Goal: Task Accomplishment & Management: Manage account settings

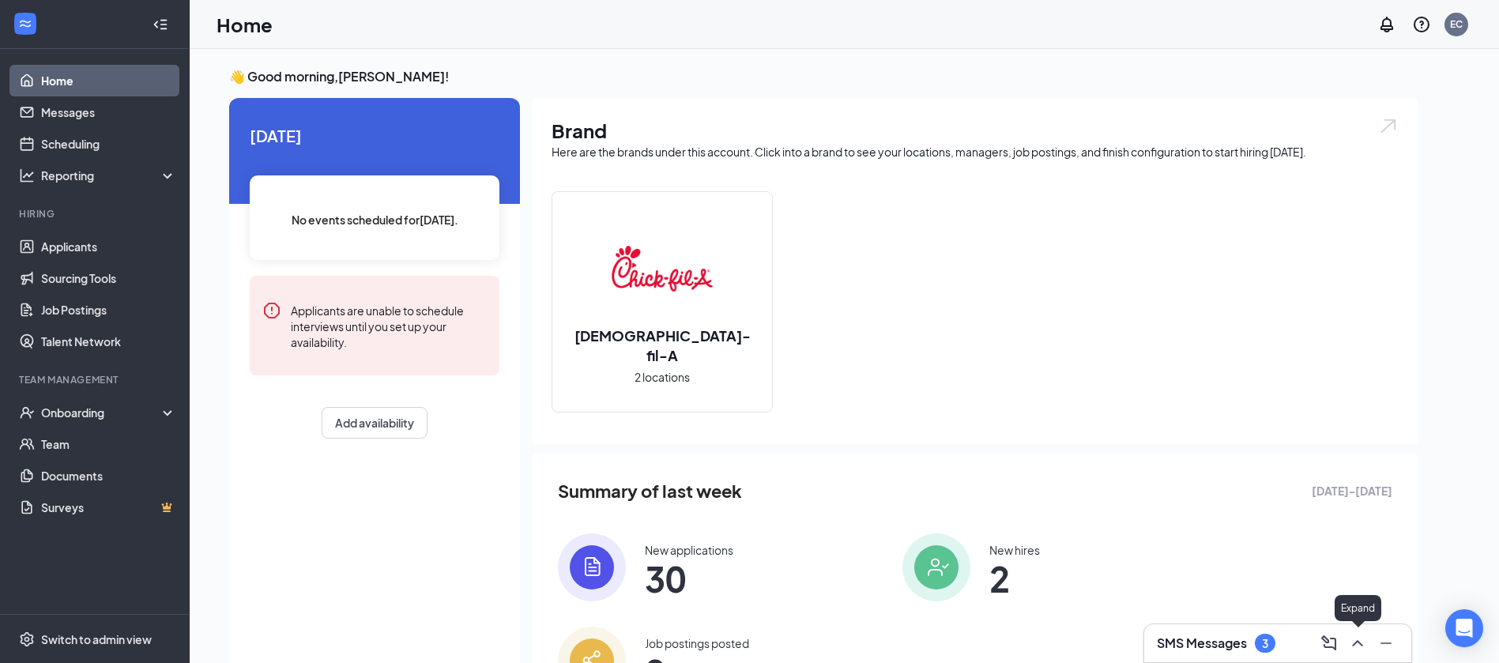
click at [1360, 639] on icon "ChevronUp" at bounding box center [1357, 643] width 19 height 19
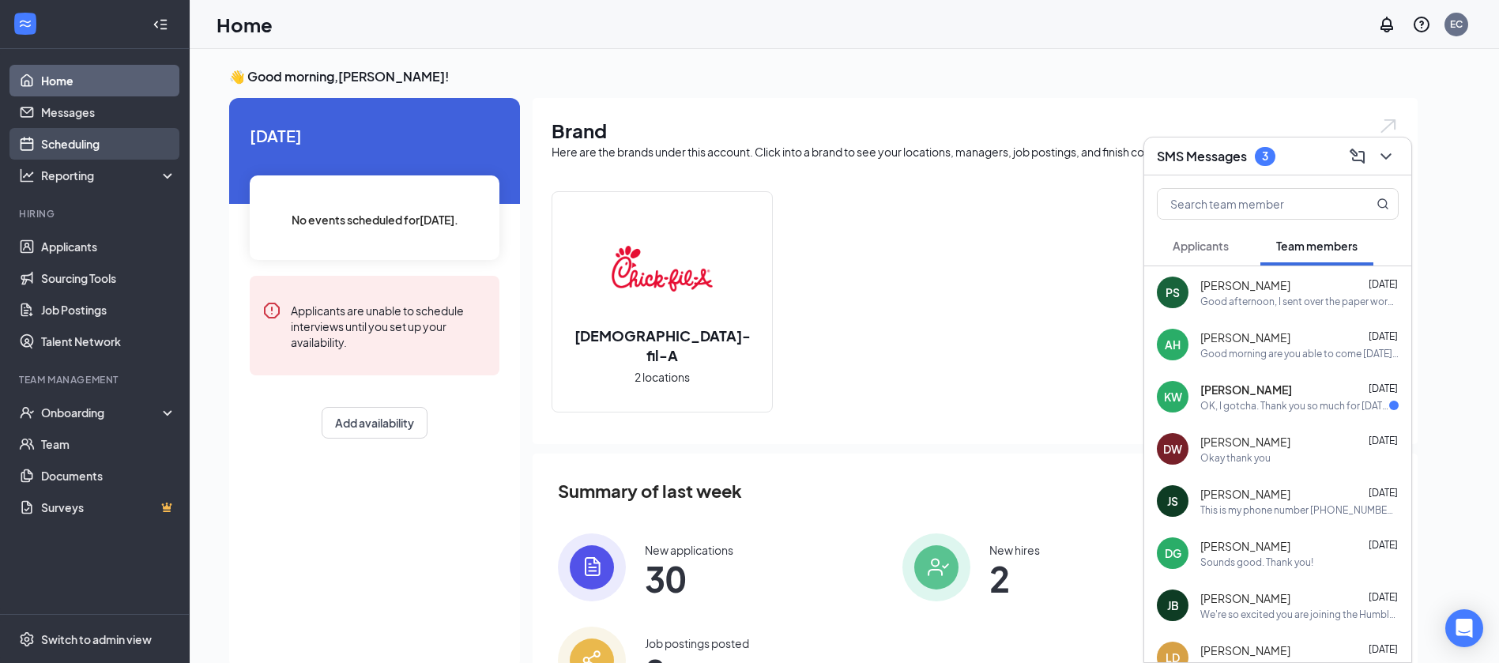
click at [103, 137] on link "Scheduling" at bounding box center [108, 144] width 135 height 32
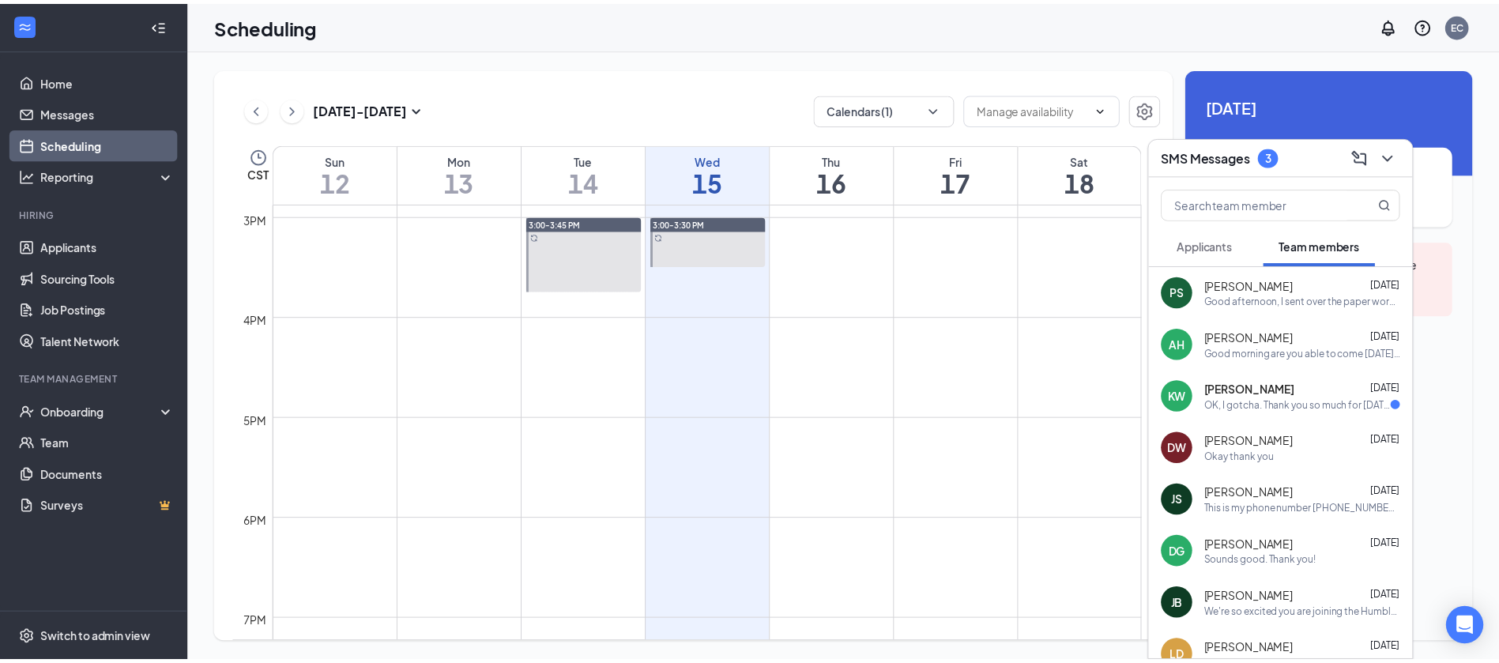
scroll to position [1251, 0]
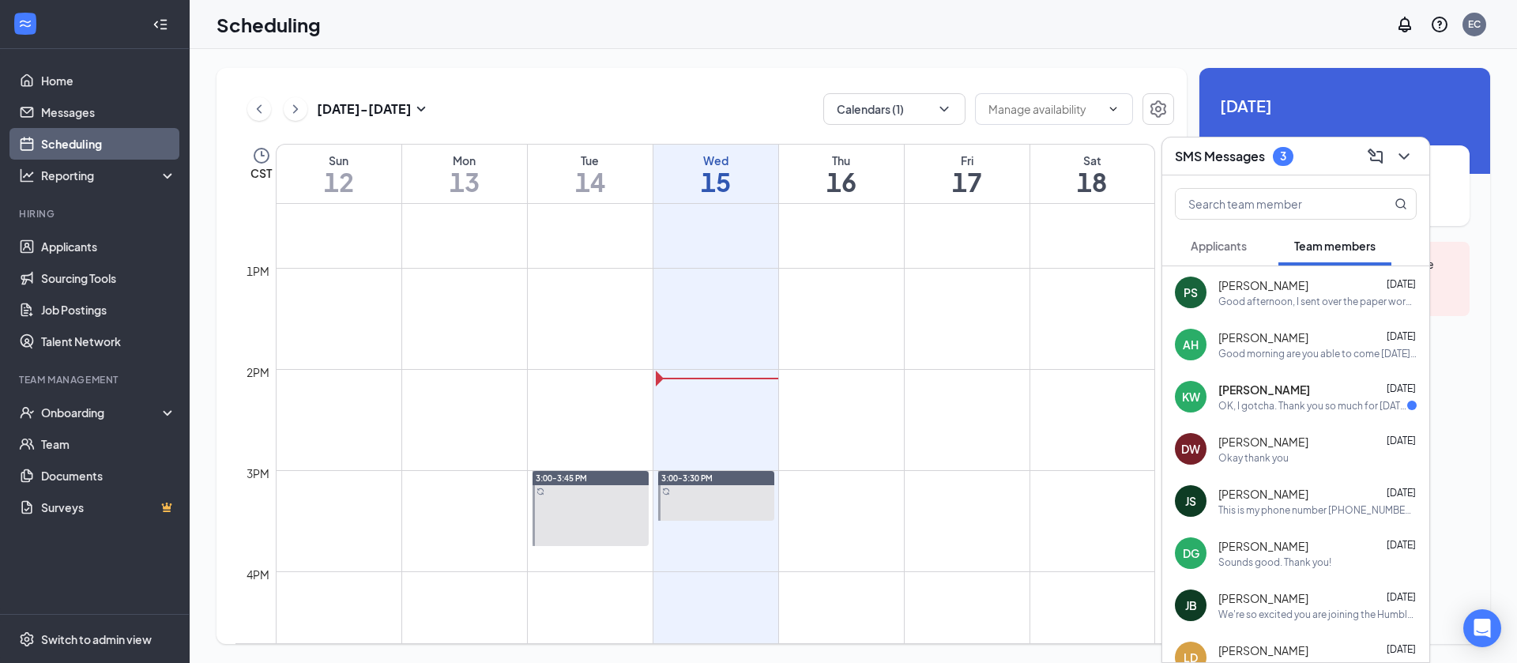
click at [1309, 347] on div "Good morning are you able to come [DATE] at 2:30 to finish orientation . Bring …" at bounding box center [1317, 353] width 198 height 13
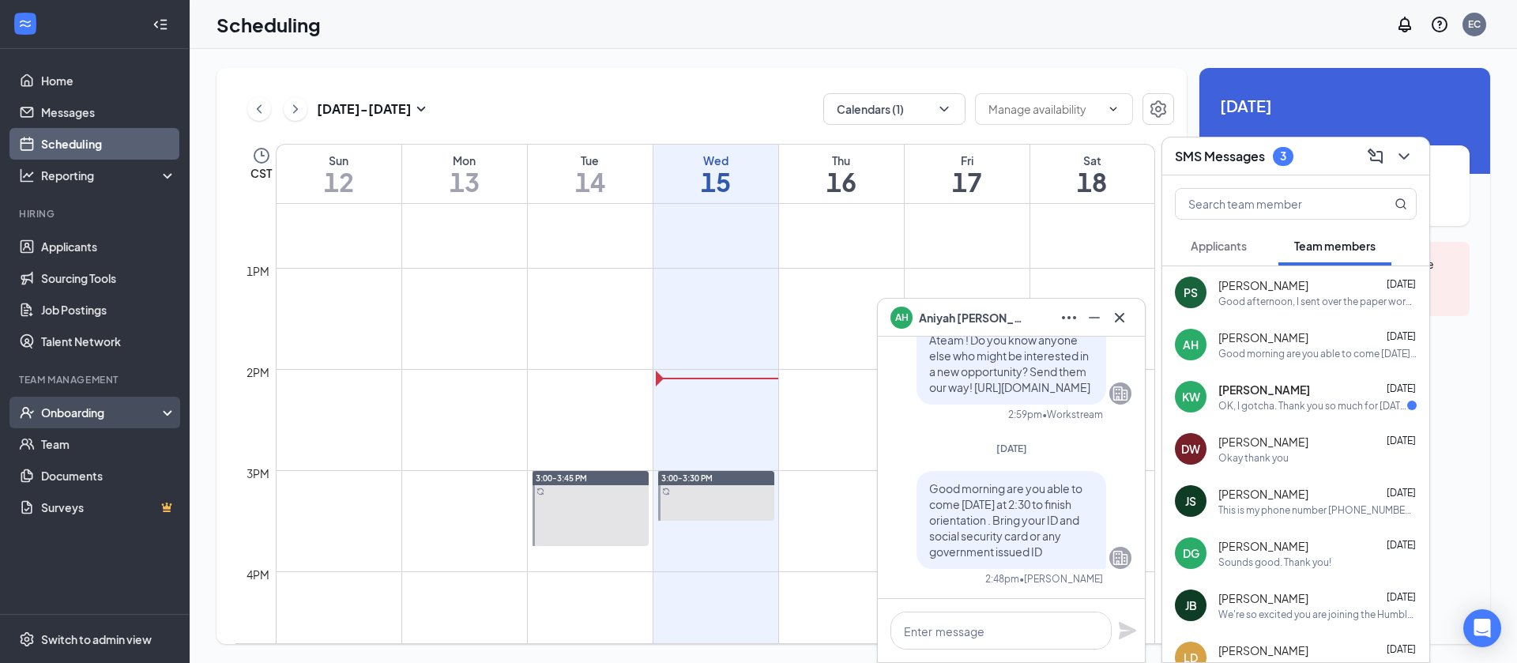
click at [72, 417] on div "Onboarding" at bounding box center [102, 413] width 122 height 16
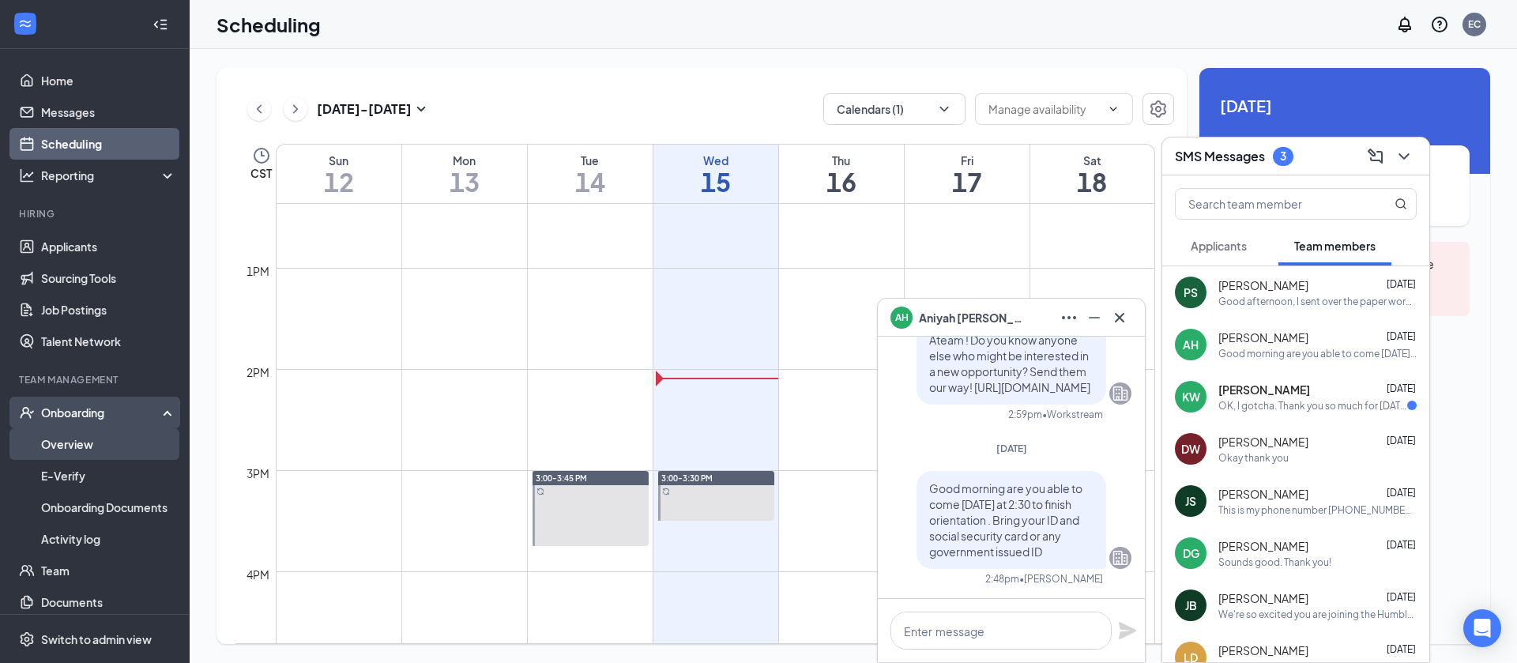
click at [99, 452] on link "Overview" at bounding box center [108, 444] width 135 height 32
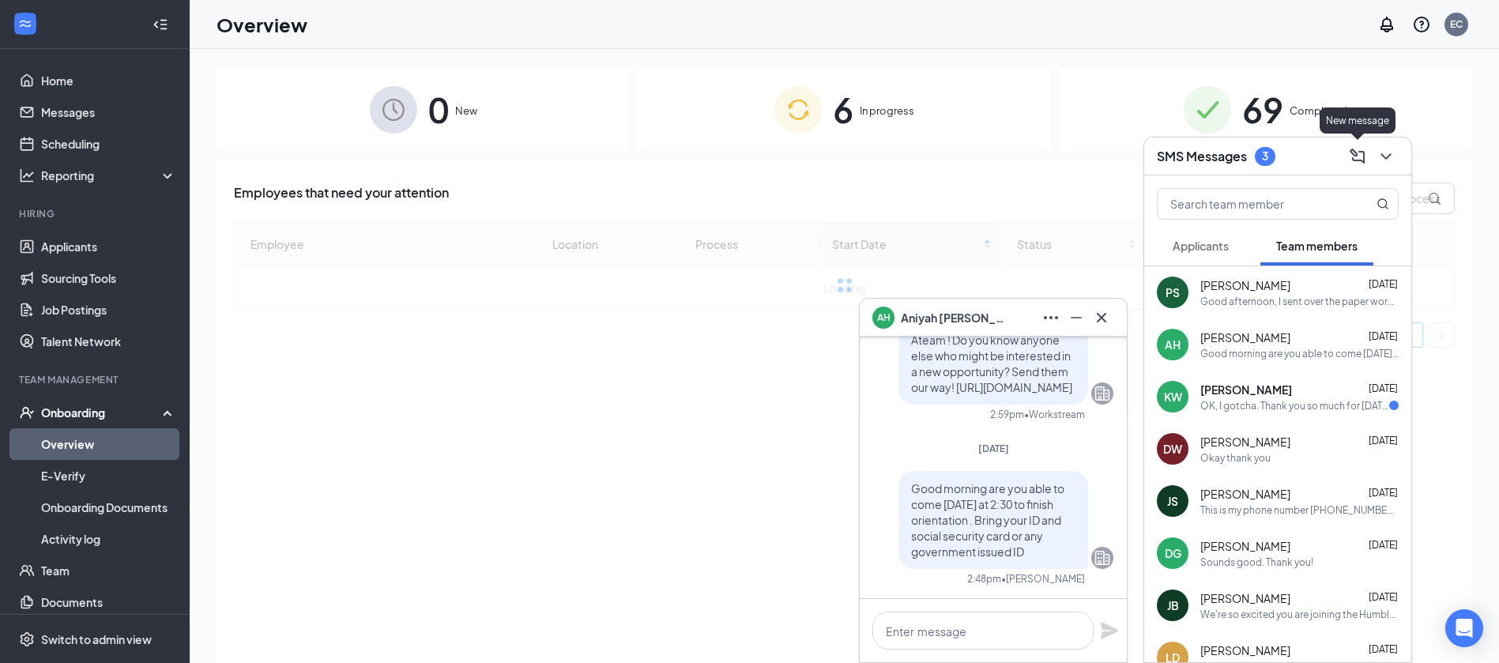
click at [1370, 167] on div at bounding box center [1384, 156] width 28 height 25
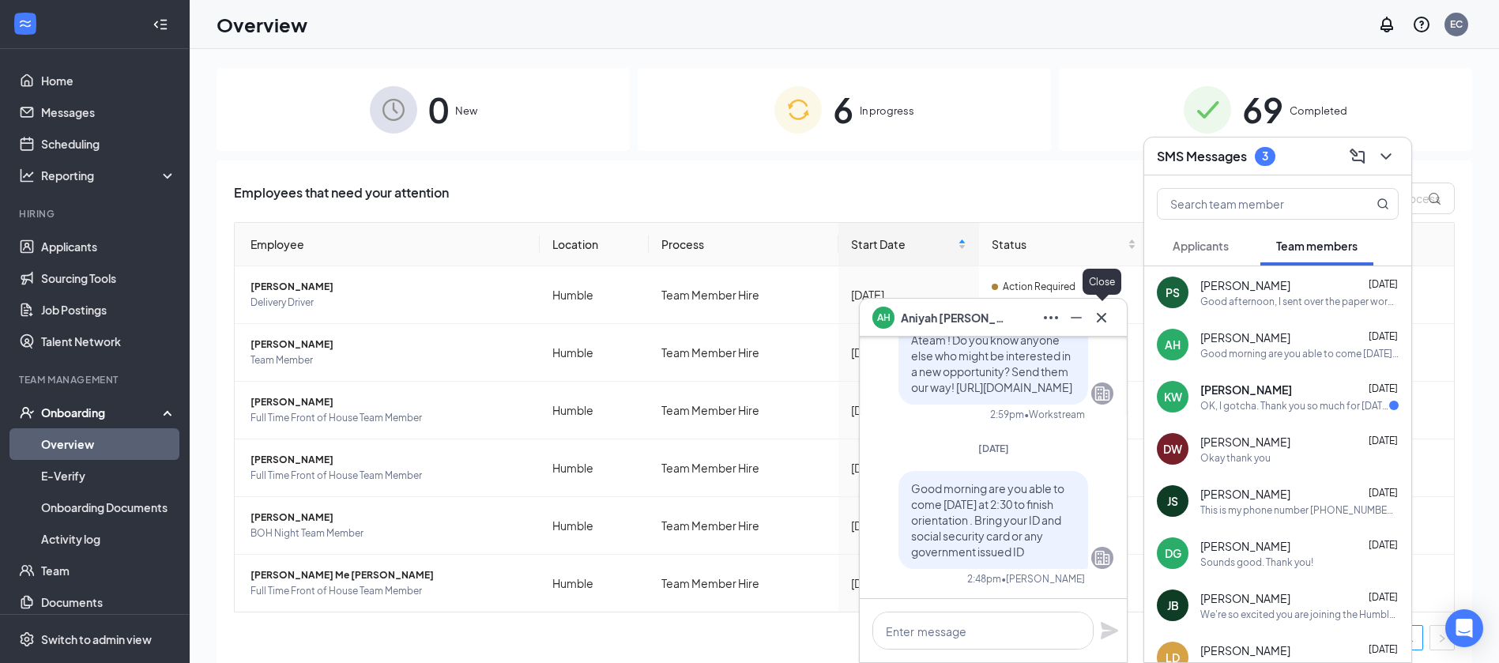
click at [1089, 318] on button at bounding box center [1101, 317] width 25 height 25
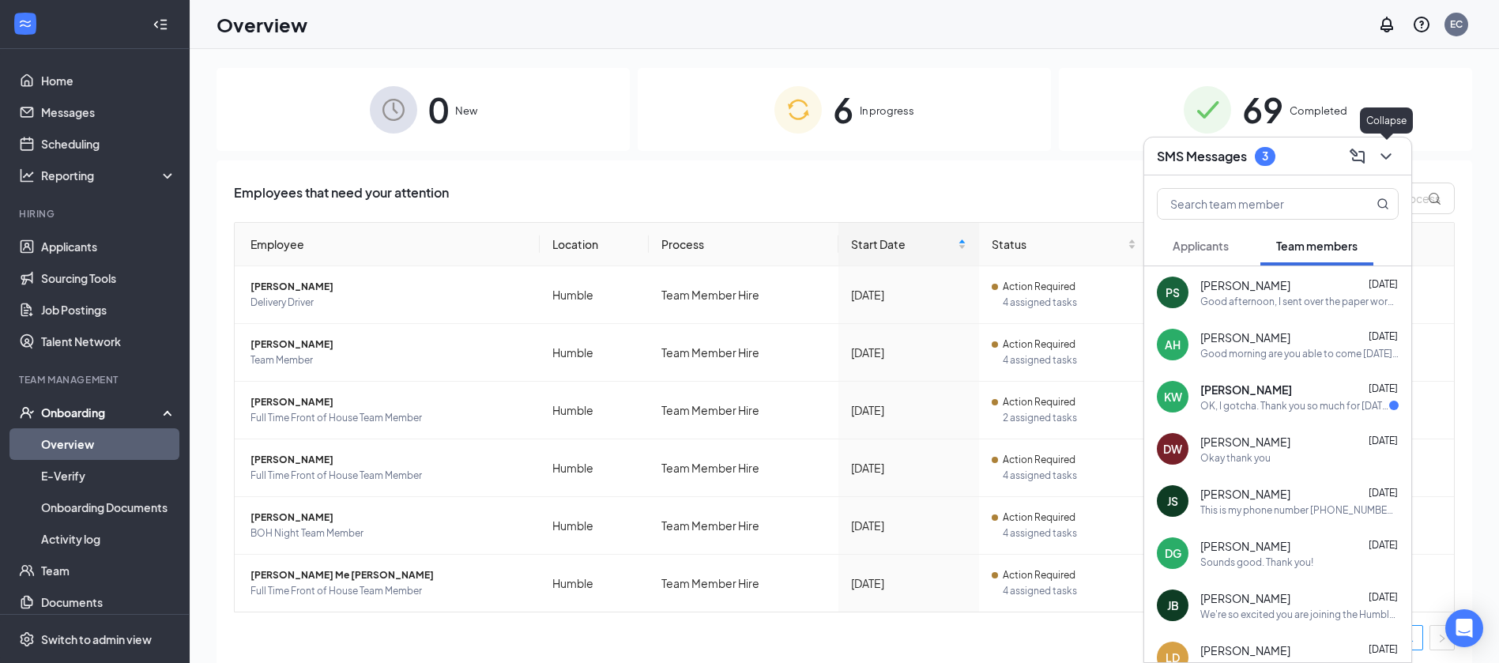
click at [1383, 160] on icon "ChevronDown" at bounding box center [1385, 156] width 19 height 19
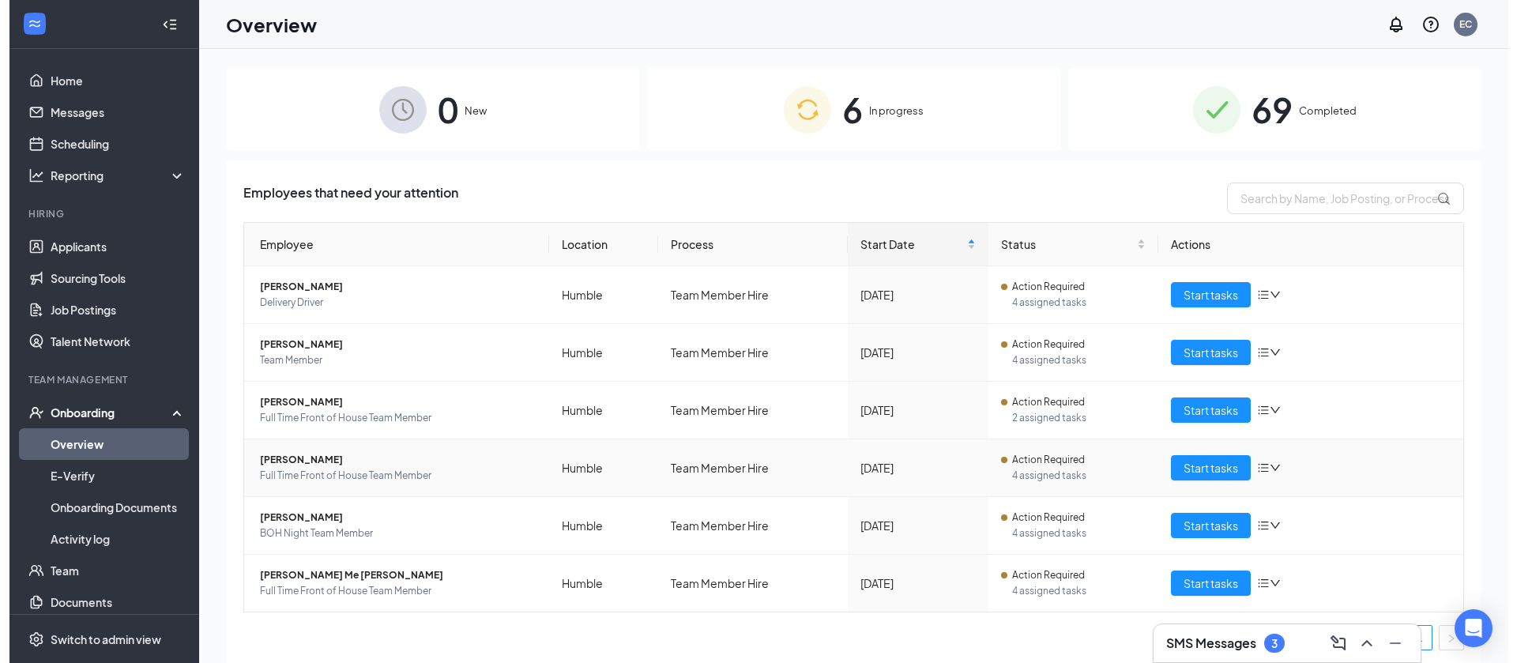
scroll to position [4, 0]
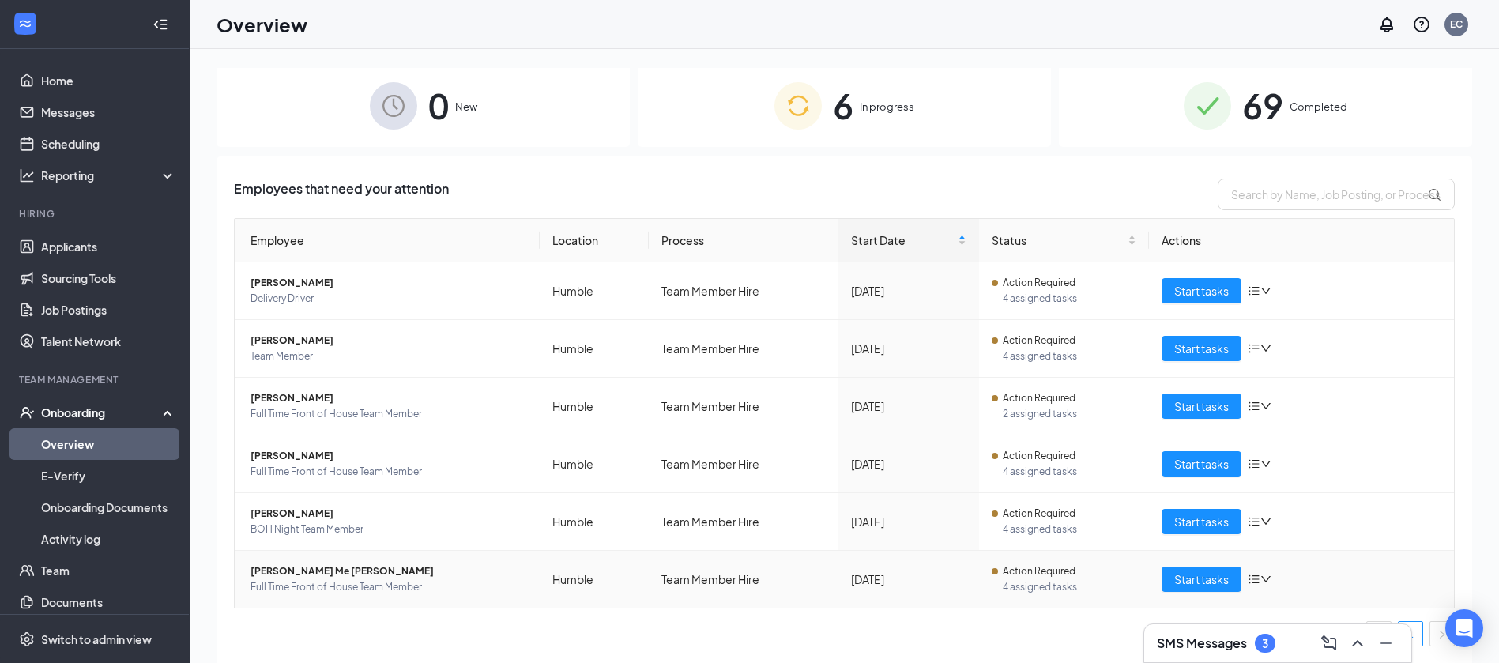
click at [316, 574] on span "[PERSON_NAME] Me [PERSON_NAME]" at bounding box center [388, 571] width 277 height 16
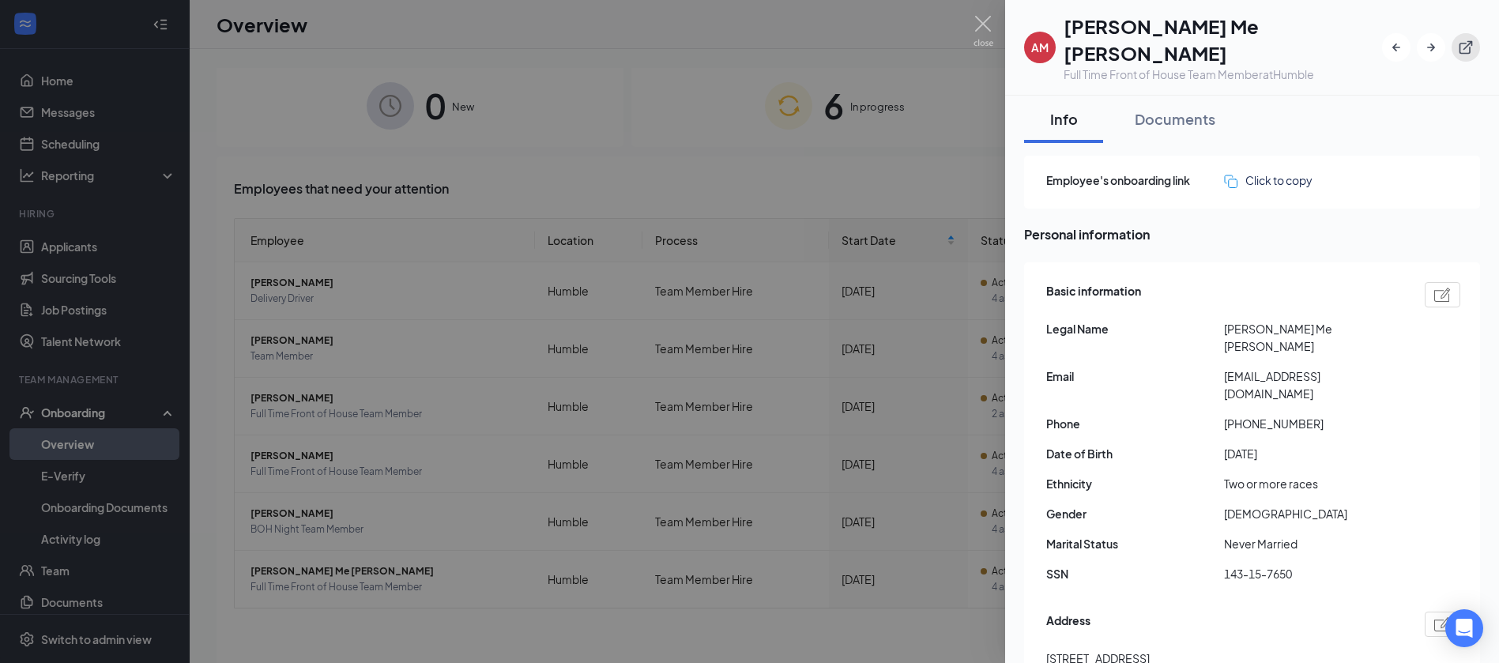
click at [1462, 40] on icon "ExternalLink" at bounding box center [1466, 48] width 16 height 16
click at [389, 126] on div at bounding box center [749, 331] width 1499 height 663
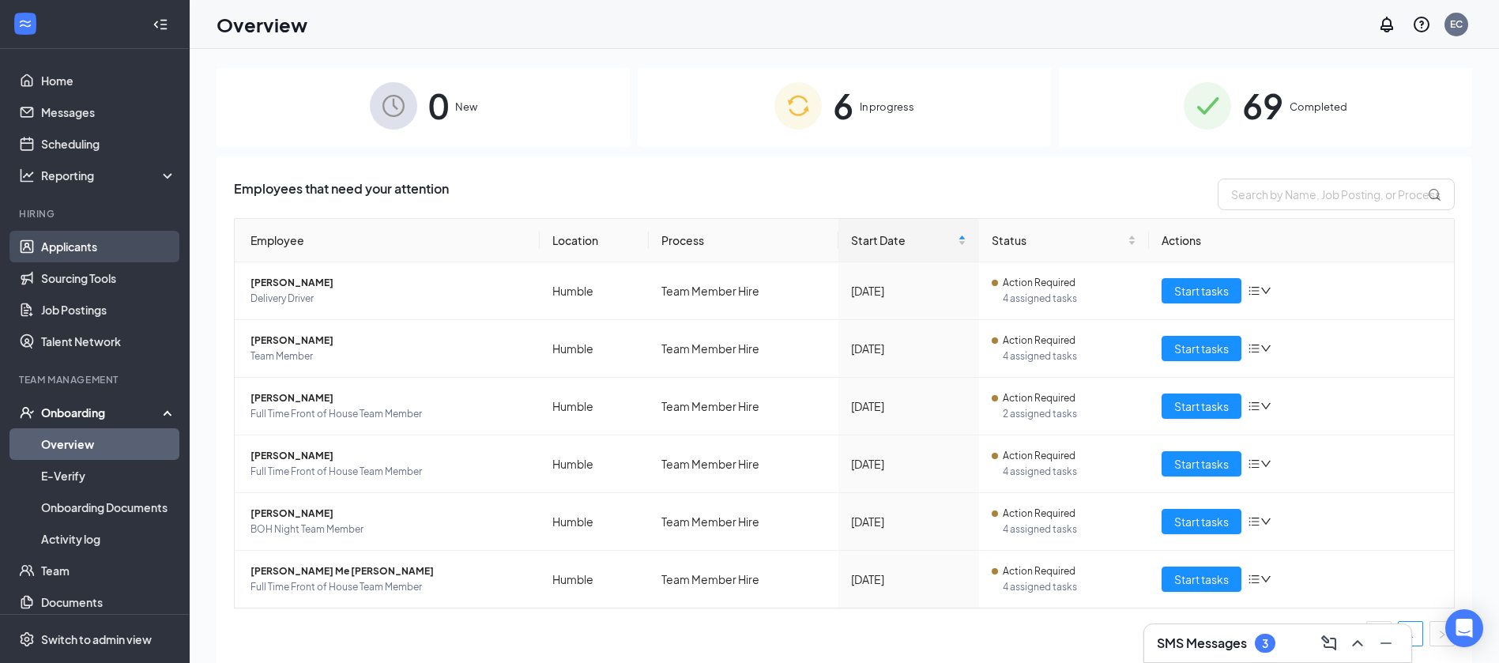
click at [93, 254] on link "Applicants" at bounding box center [108, 247] width 135 height 32
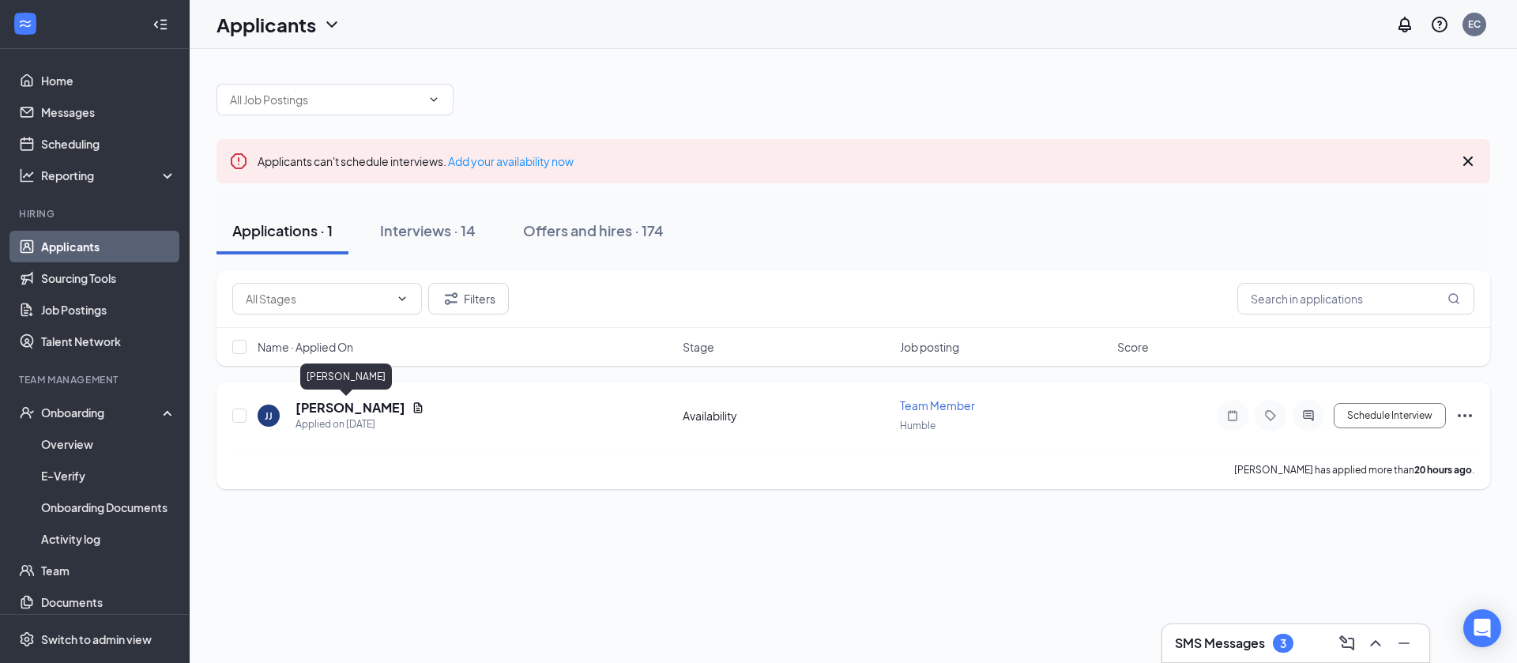
click at [325, 414] on h5 "[PERSON_NAME]" at bounding box center [350, 407] width 110 height 17
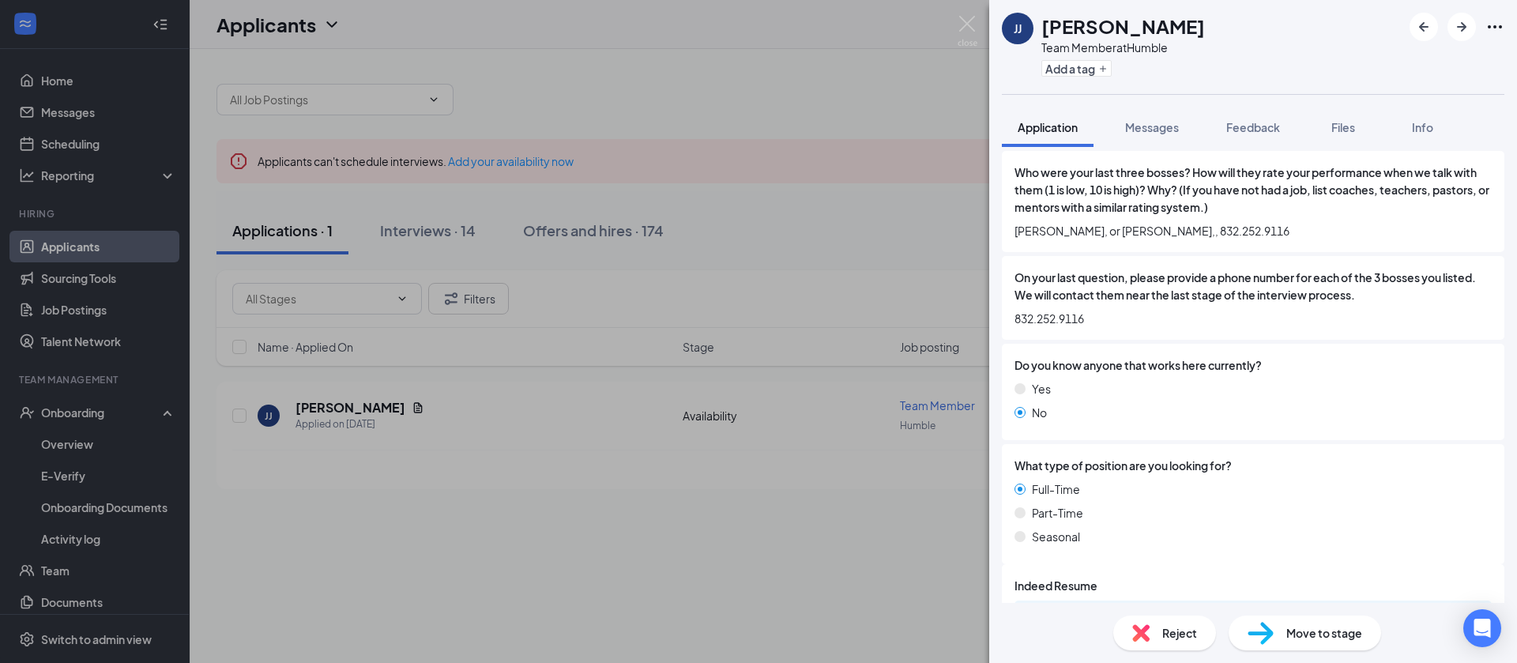
scroll to position [1469, 0]
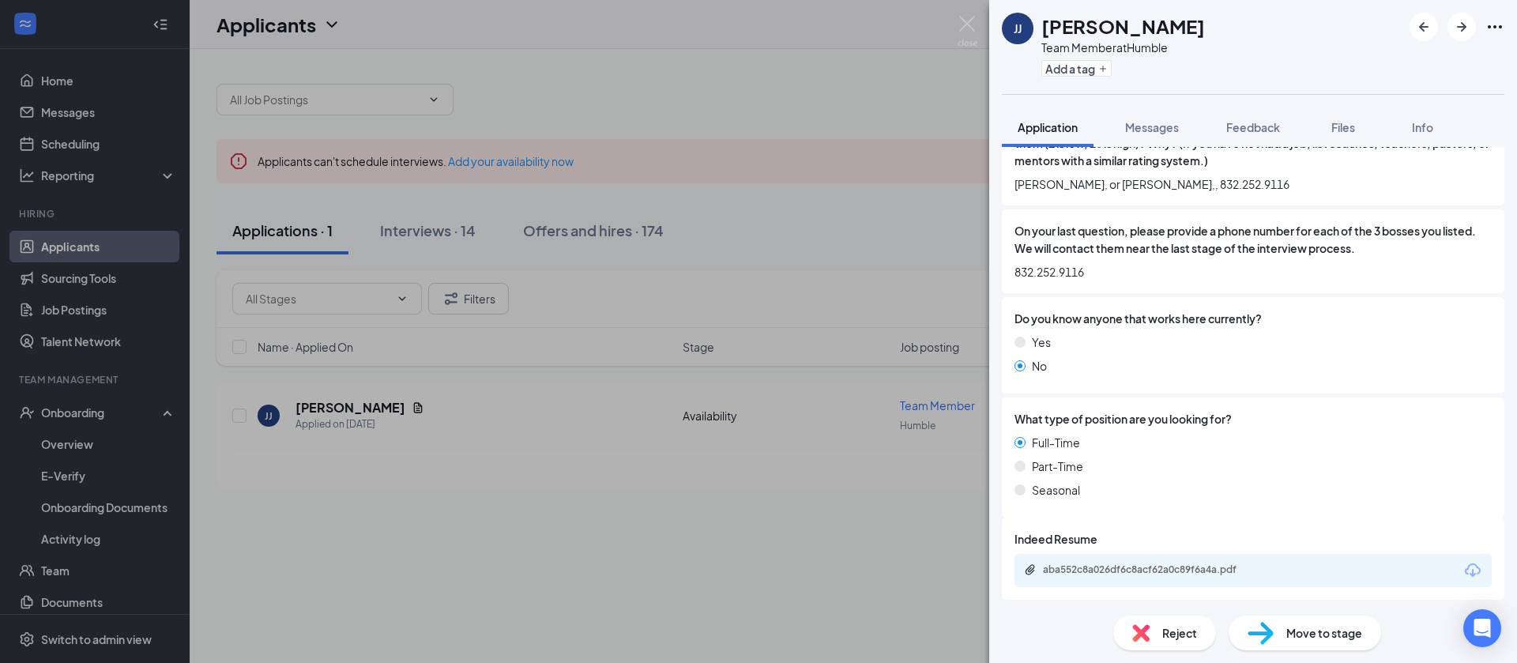
click at [1190, 615] on div "Reject" at bounding box center [1164, 632] width 103 height 35
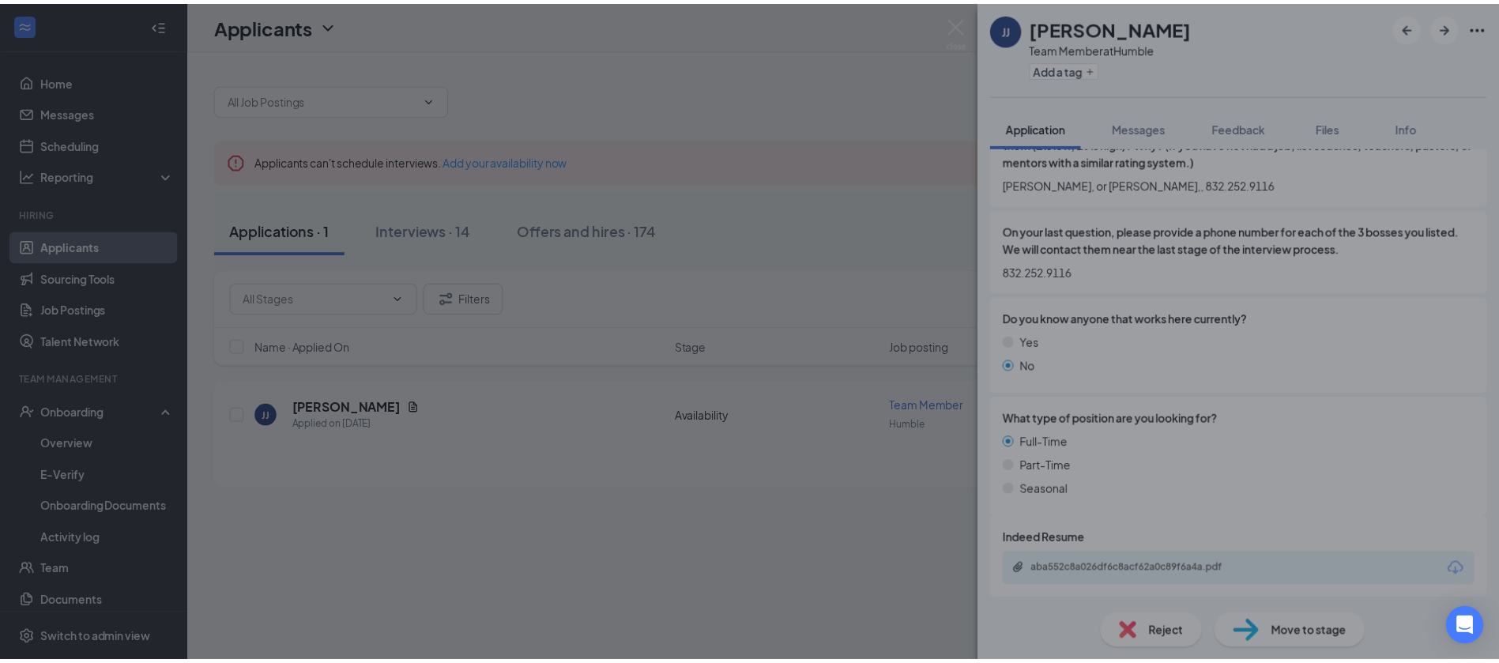
scroll to position [1463, 0]
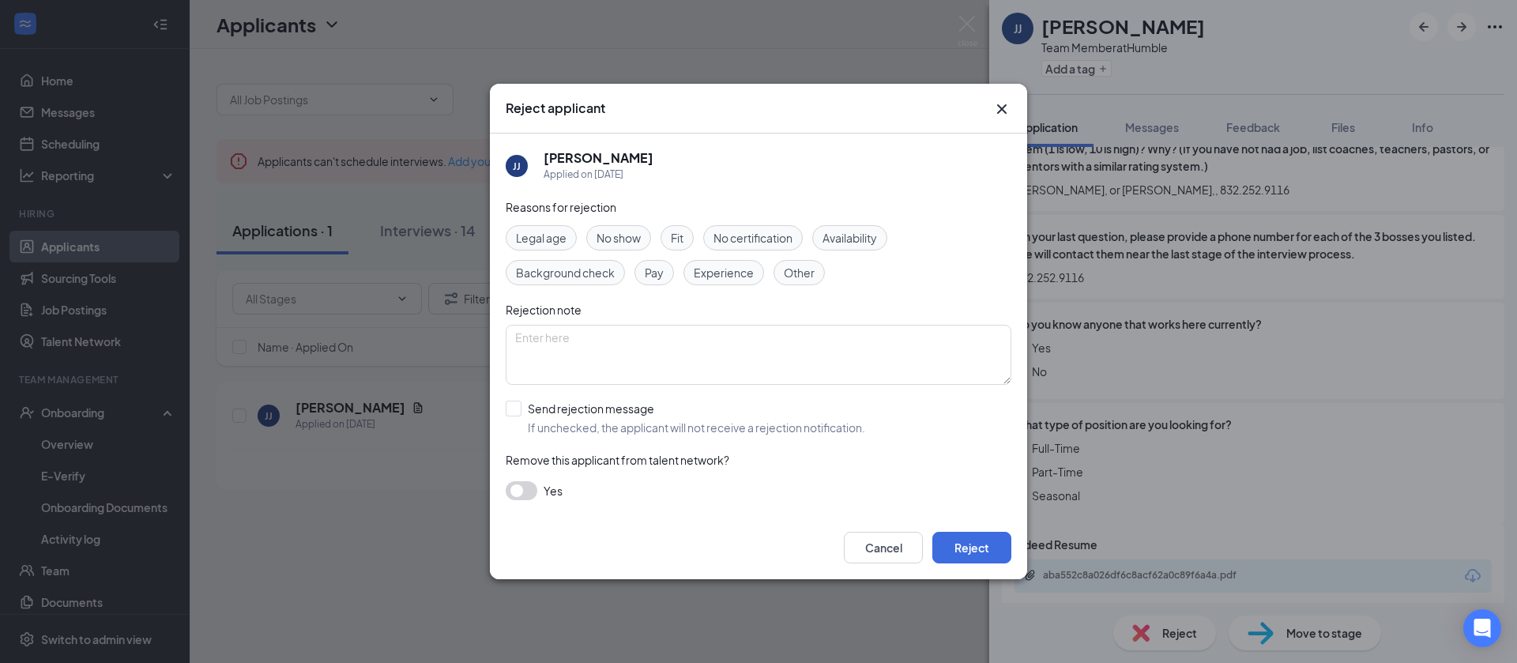
click at [822, 266] on div "Other" at bounding box center [798, 272] width 51 height 25
click at [516, 405] on input "Send rejection message If unchecked, the applicant will not receive a rejection…" at bounding box center [685, 418] width 359 height 35
checkbox input "true"
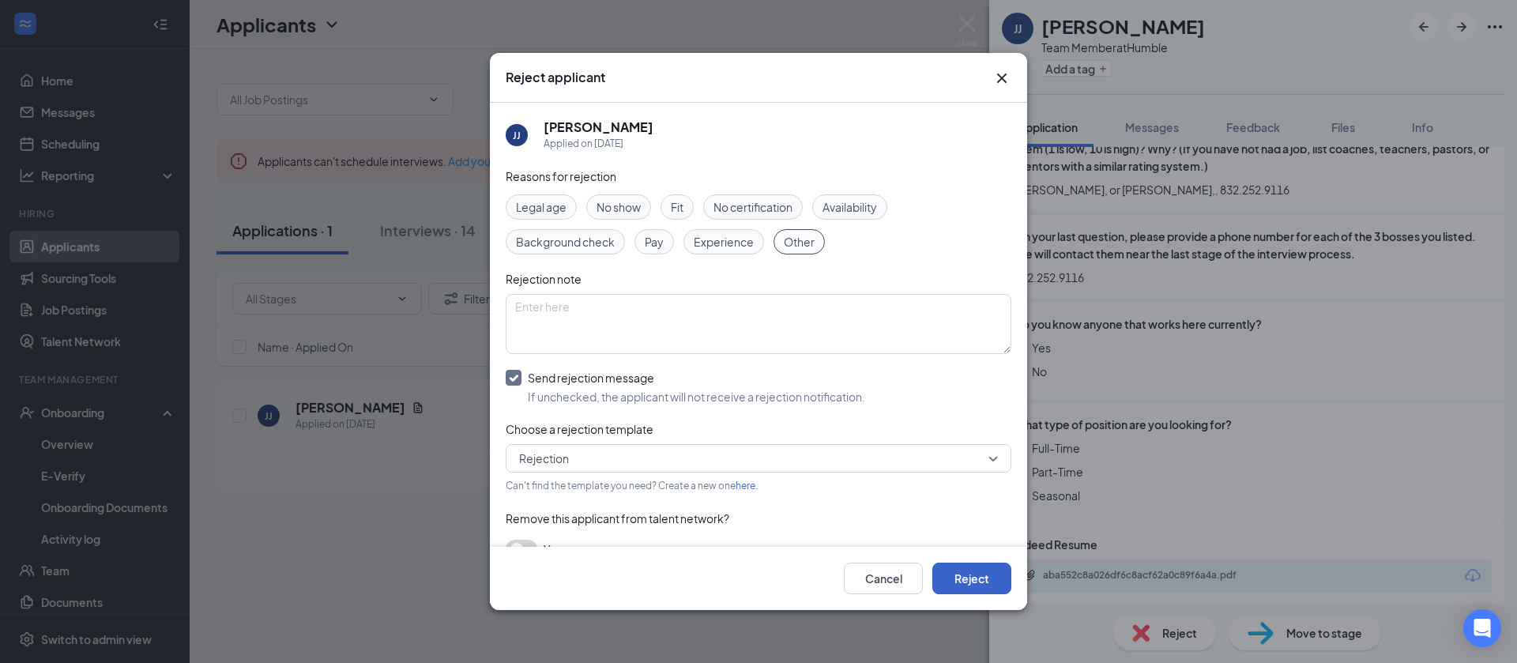
click at [1003, 568] on button "Reject" at bounding box center [971, 579] width 79 height 32
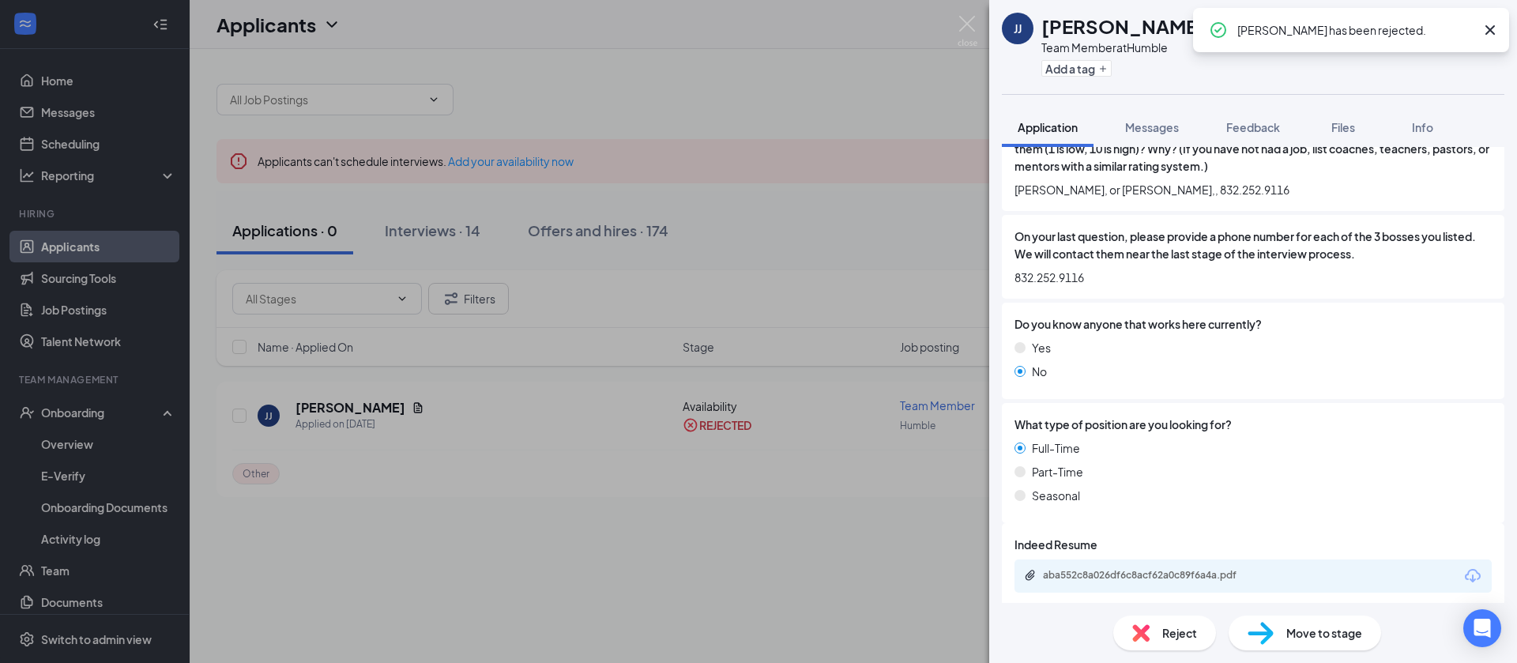
click at [408, 230] on div "[PERSON_NAME] [PERSON_NAME] Team Member at Humble Add a tag Application Message…" at bounding box center [758, 331] width 1517 height 663
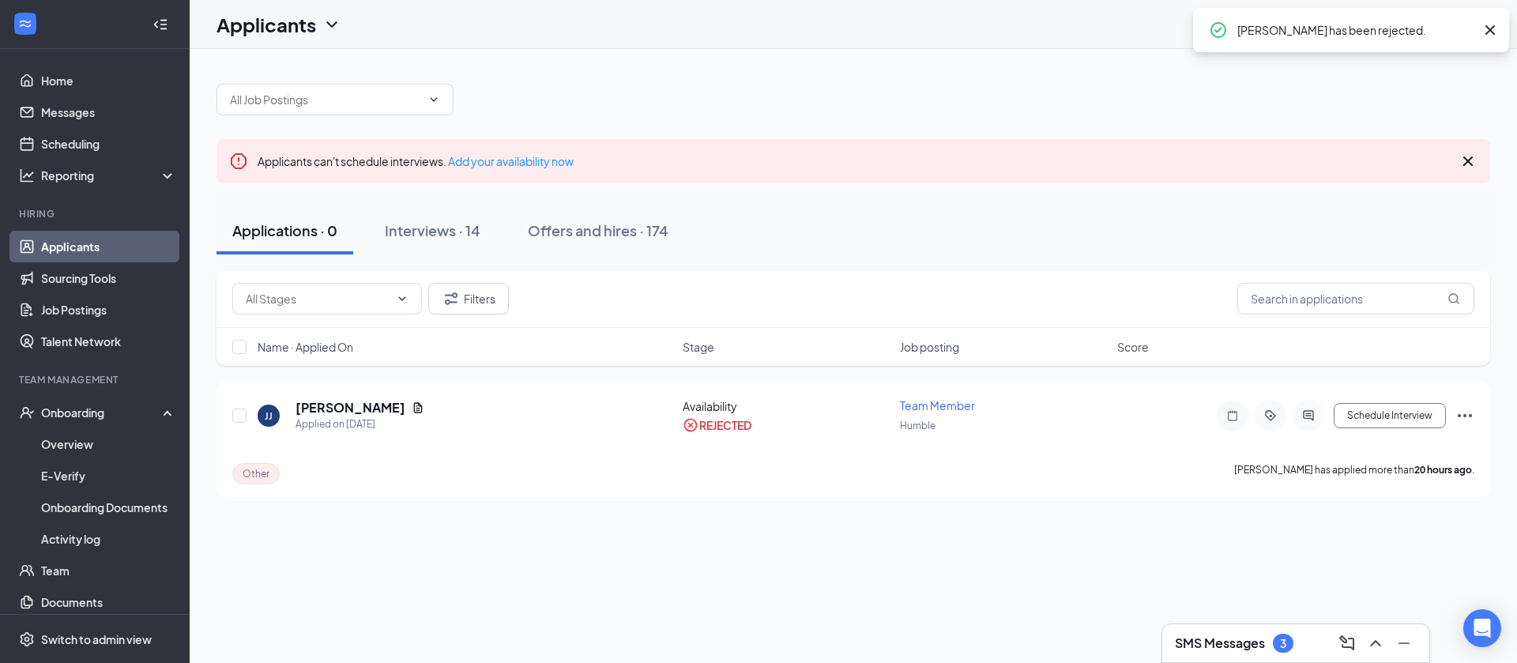
click at [408, 230] on div "Interviews · 14" at bounding box center [433, 230] width 96 height 20
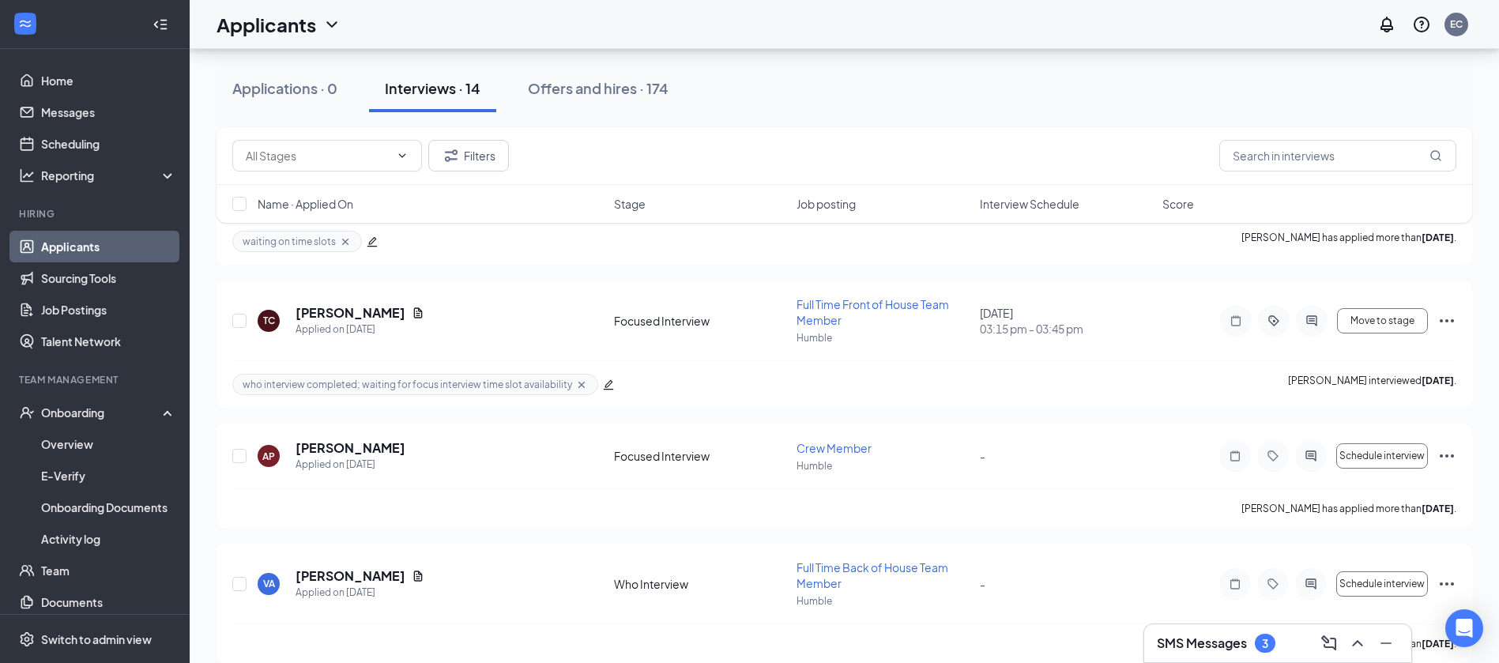
scroll to position [1510, 0]
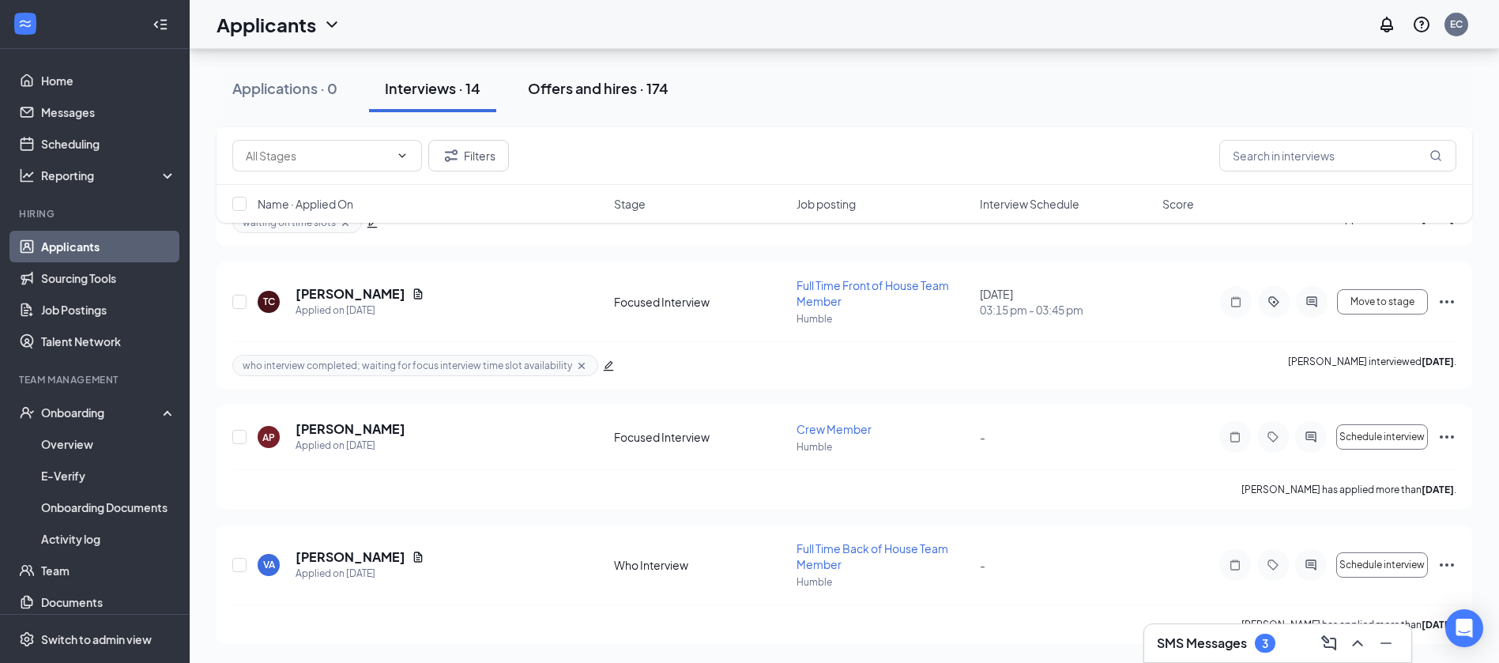
click at [593, 89] on div "Offers and hires · 174" at bounding box center [598, 88] width 141 height 20
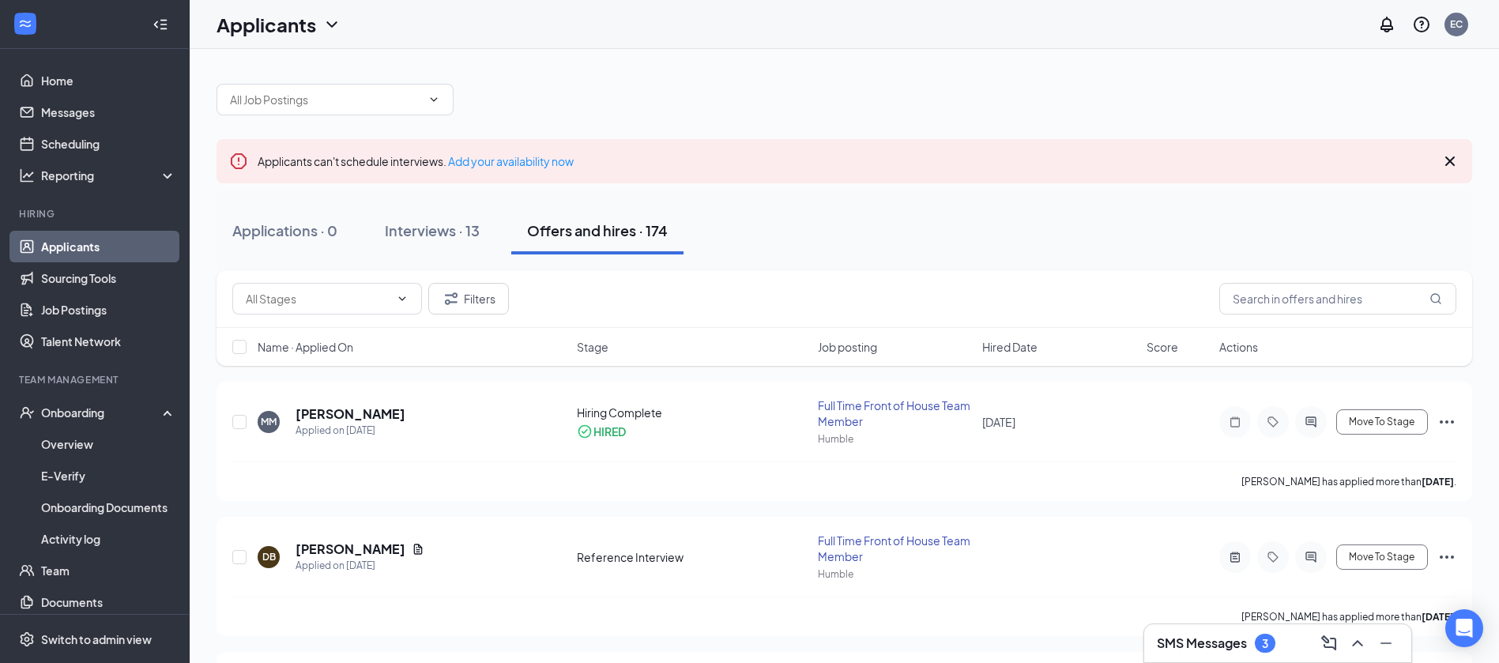
click at [75, 257] on link "Applicants" at bounding box center [108, 247] width 135 height 32
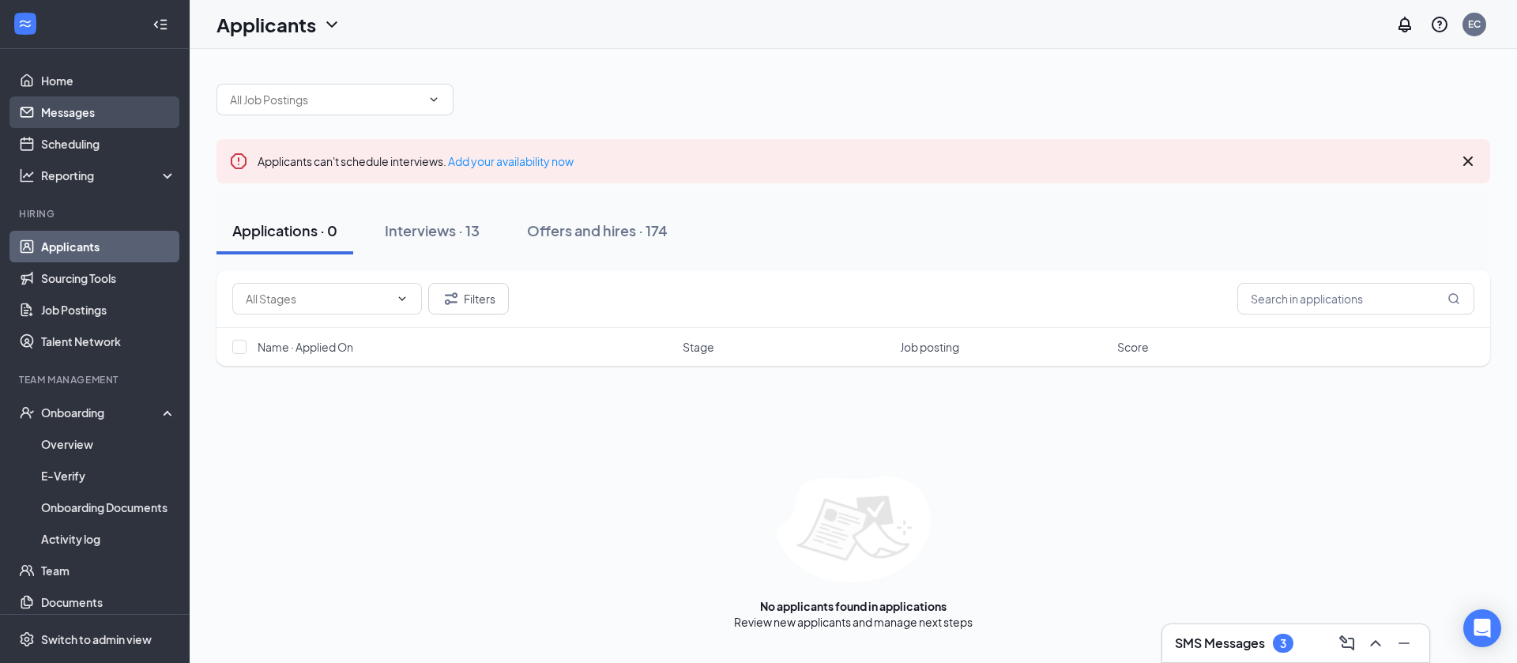
click at [51, 114] on link "Messages" at bounding box center [108, 112] width 135 height 32
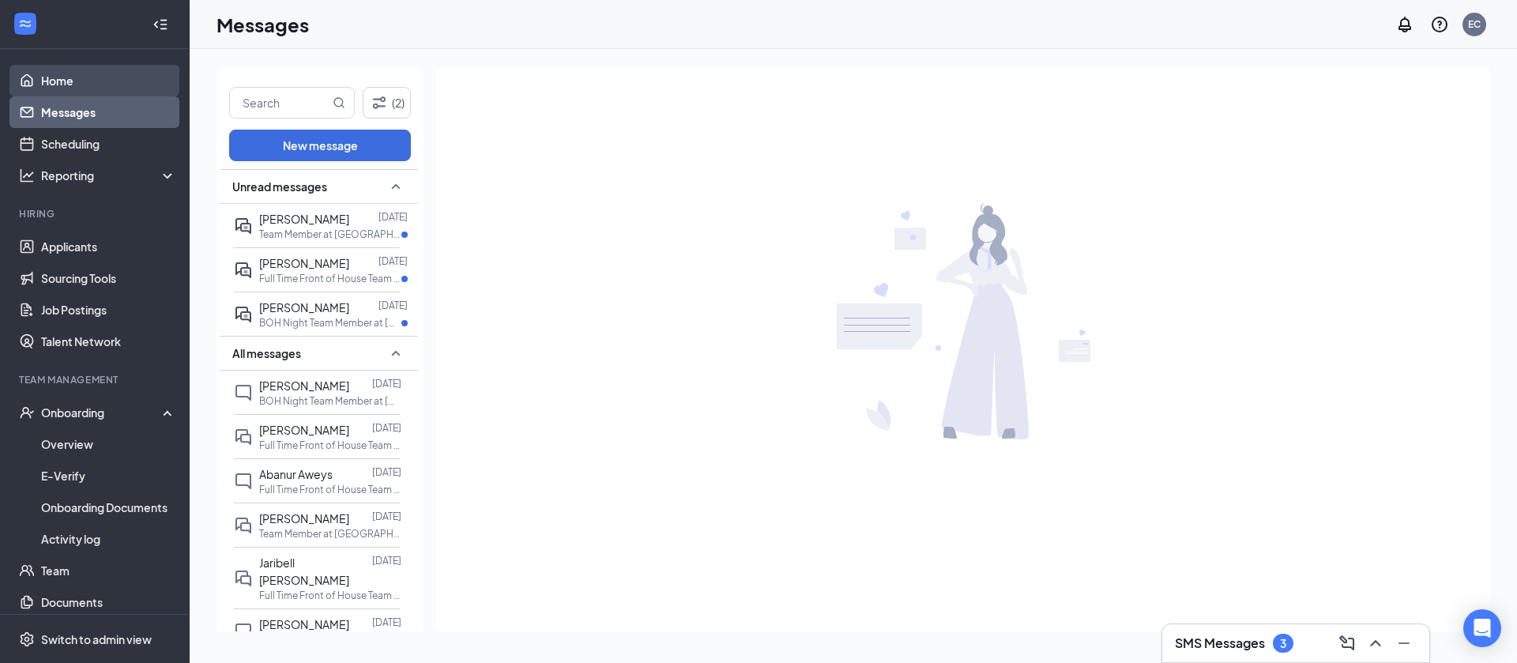
click at [77, 78] on link "Home" at bounding box center [108, 81] width 135 height 32
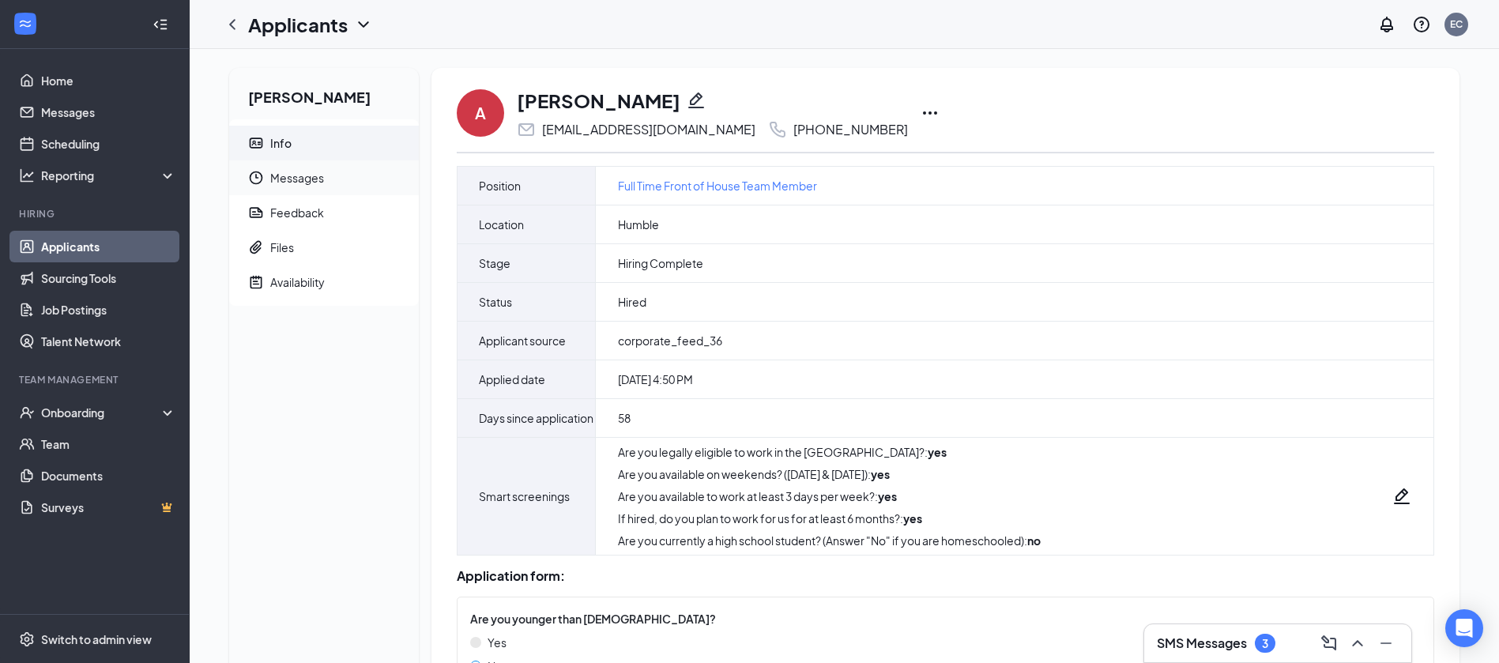
click at [296, 183] on span "Messages" at bounding box center [338, 177] width 136 height 35
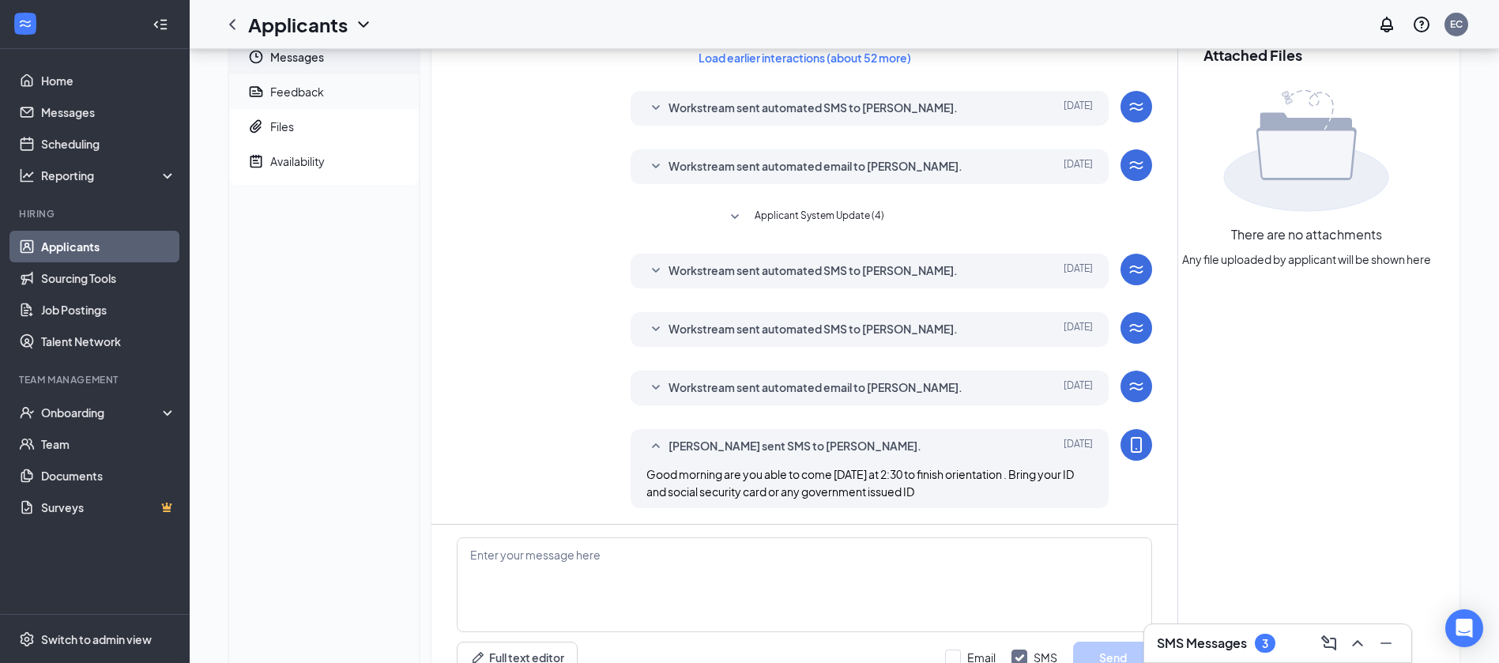
scroll to position [194, 0]
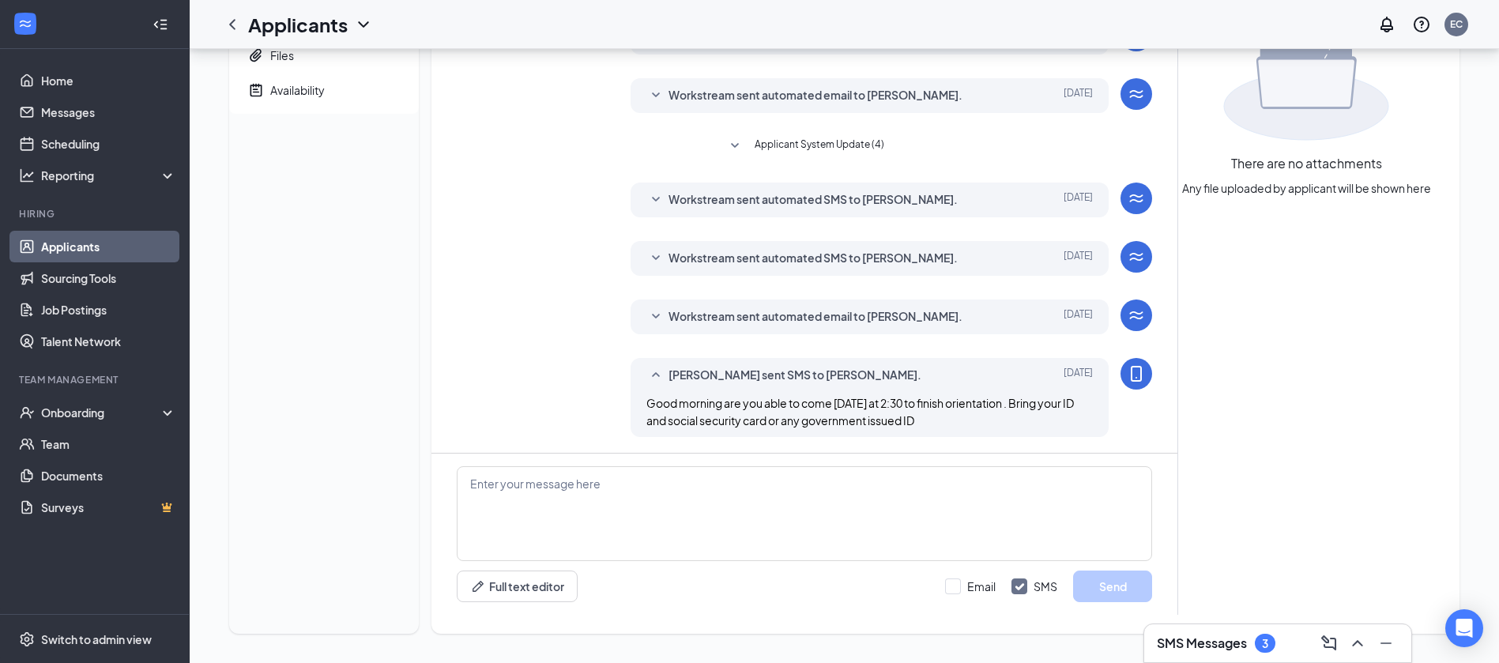
click at [296, 209] on div "Aniyah Hornes Info Messages Feedback Files Availability" at bounding box center [324, 255] width 190 height 758
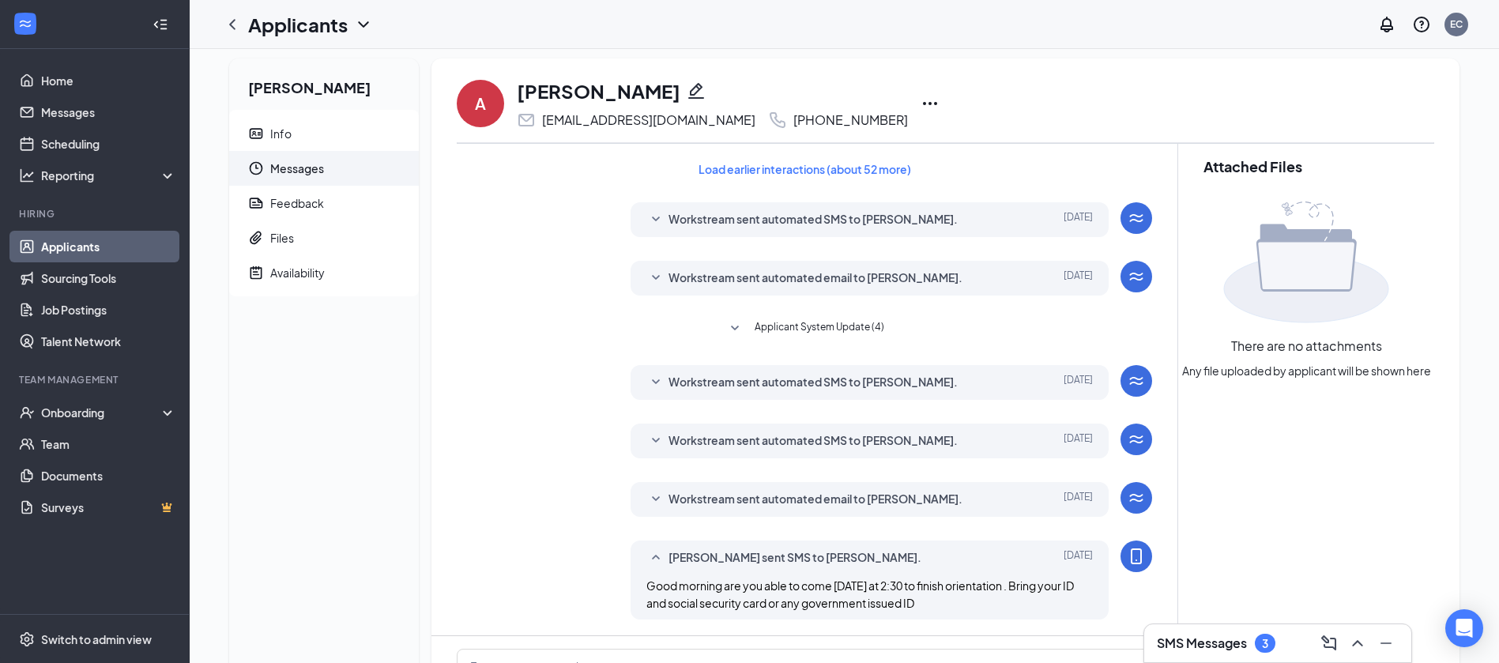
scroll to position [0, 0]
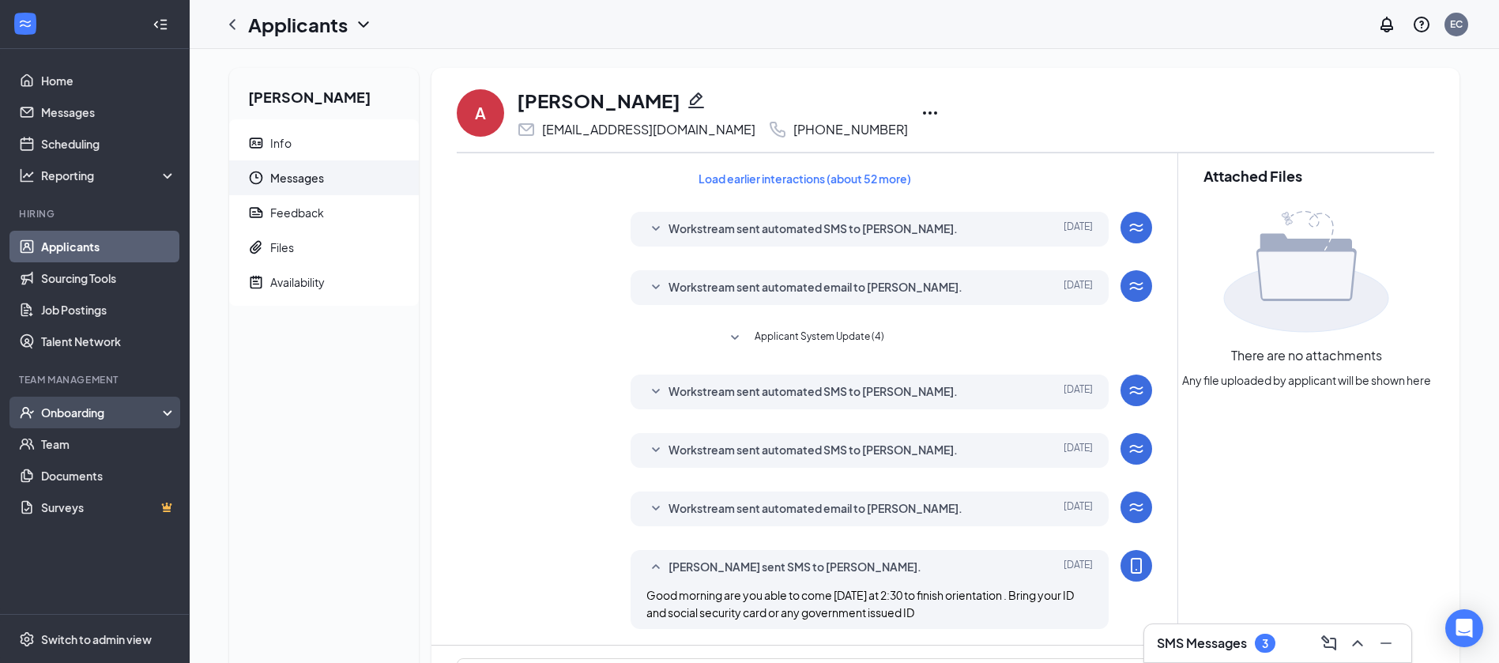
click at [72, 413] on div "Onboarding" at bounding box center [102, 413] width 122 height 16
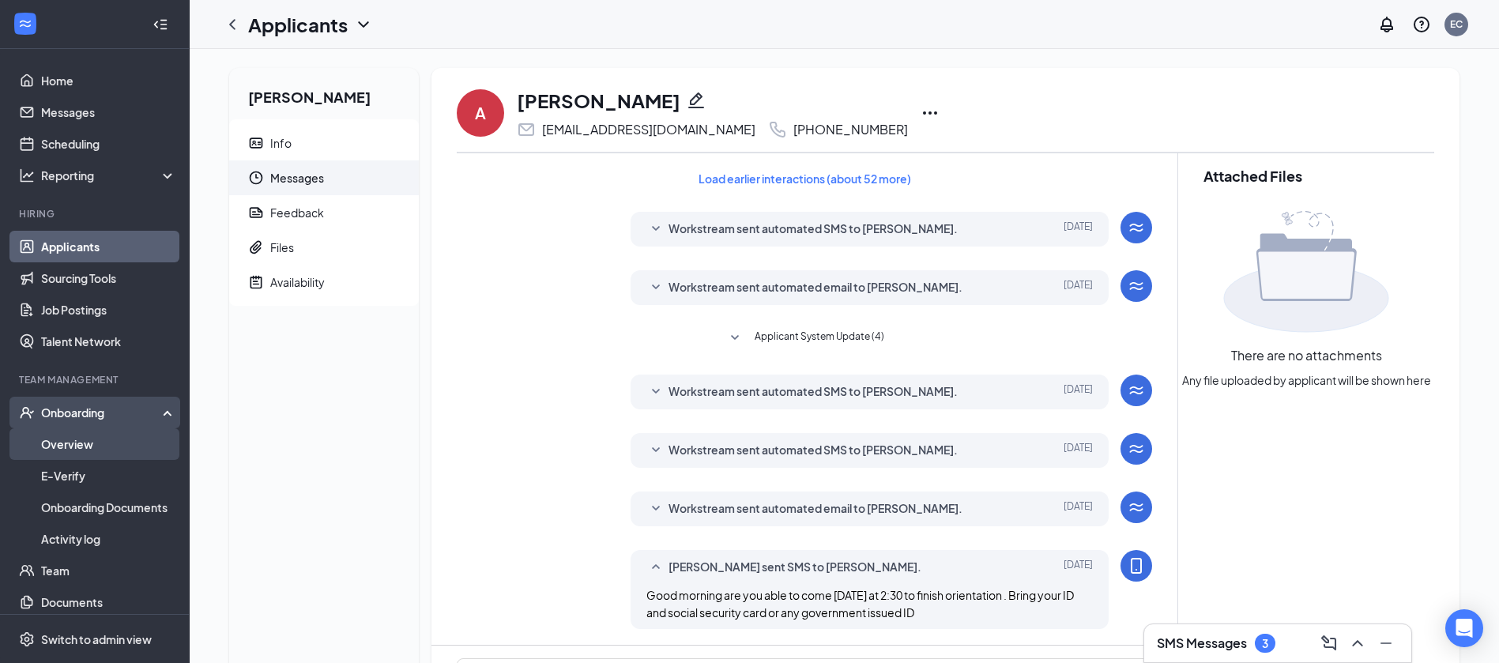
click at [76, 442] on link "Overview" at bounding box center [108, 444] width 135 height 32
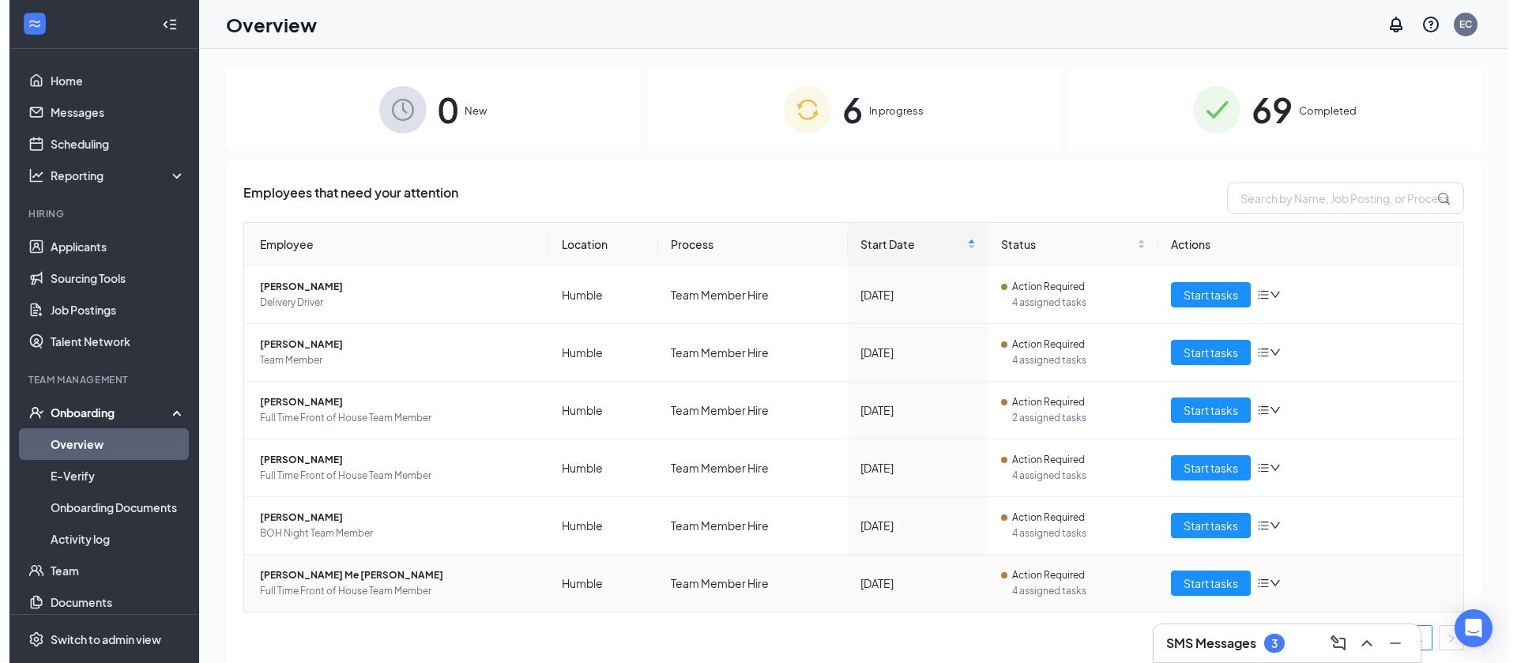
scroll to position [4, 0]
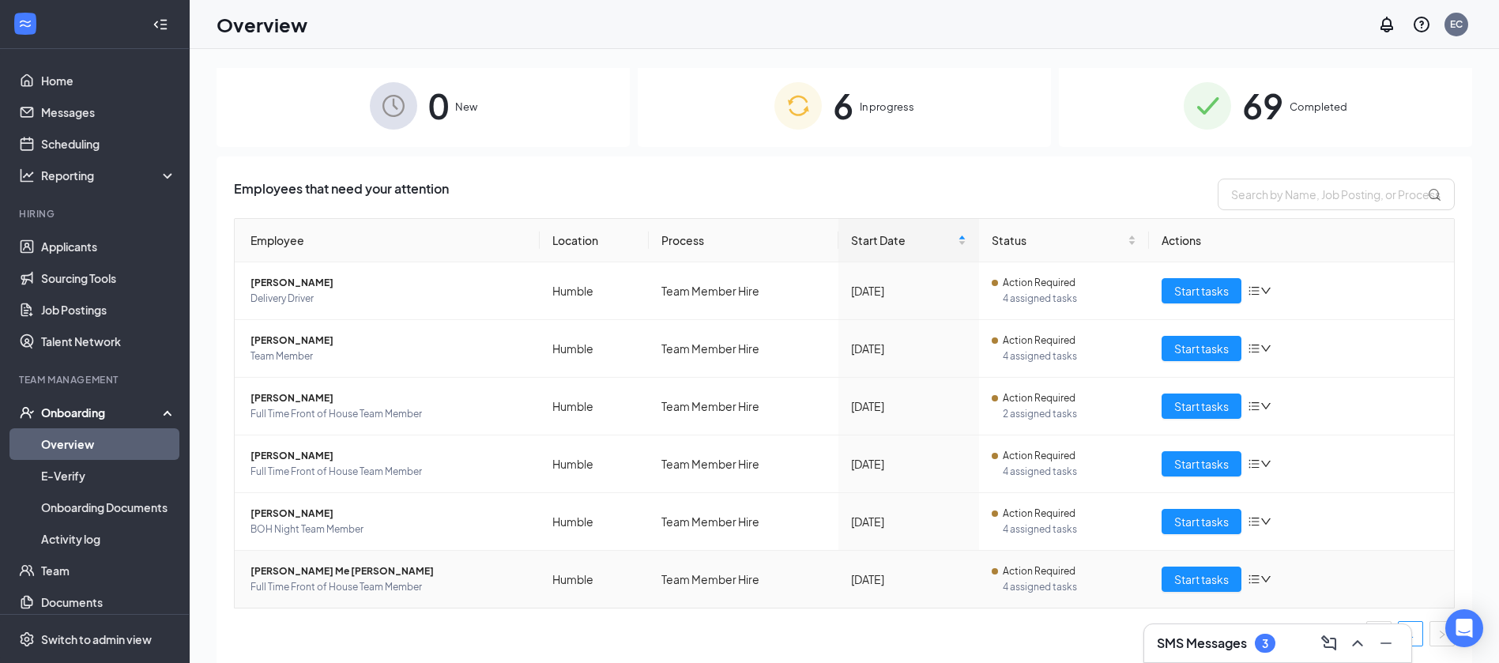
click at [295, 564] on span "[PERSON_NAME] Me [PERSON_NAME]" at bounding box center [388, 571] width 277 height 16
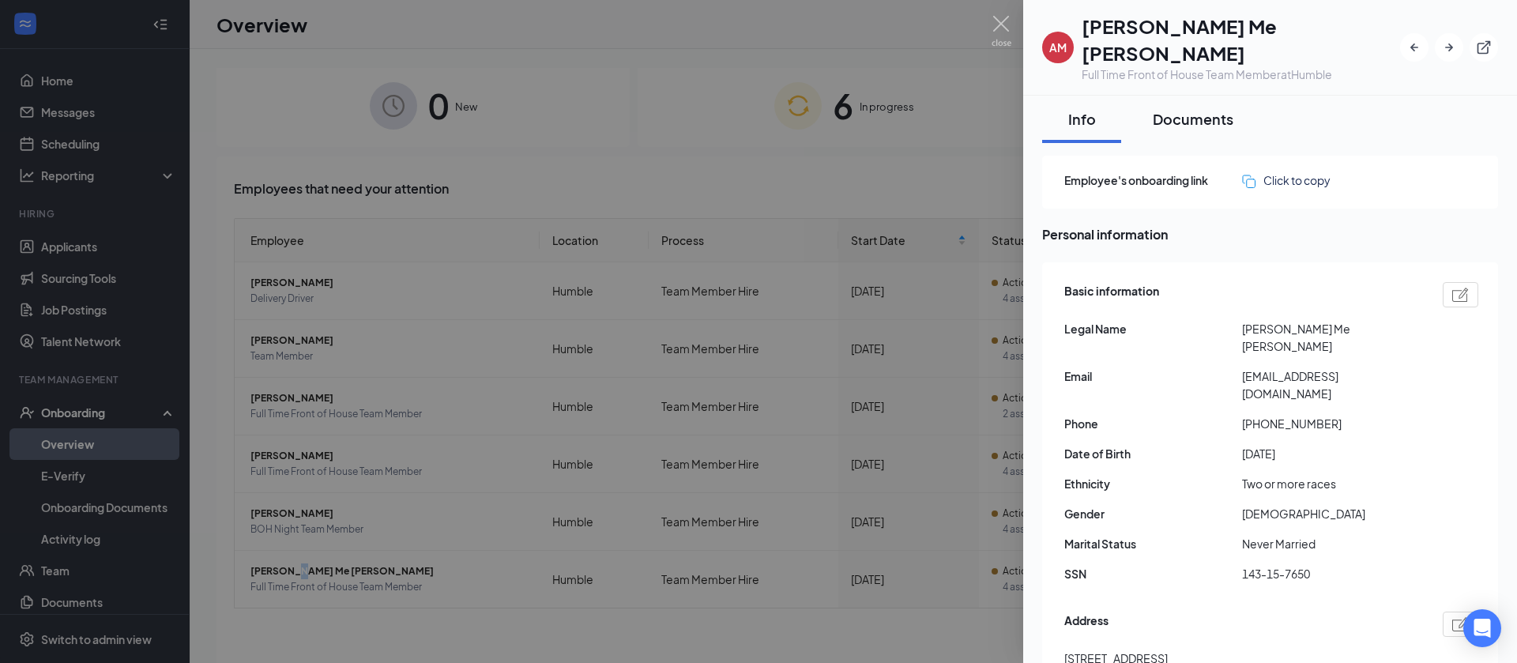
click at [1186, 109] on div "Documents" at bounding box center [1193, 119] width 81 height 20
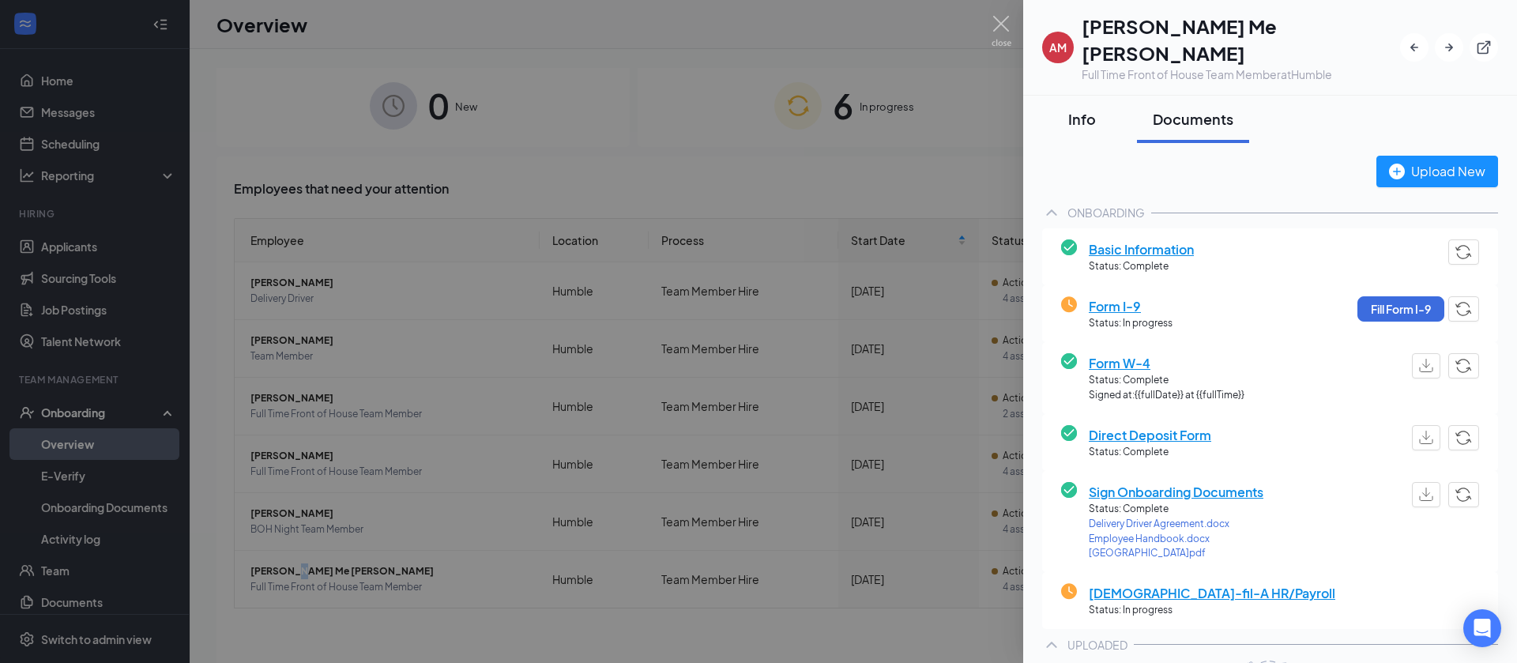
click at [1093, 109] on div "Info" at bounding box center [1081, 119] width 47 height 20
